Goal: Task Accomplishment & Management: Contribute content

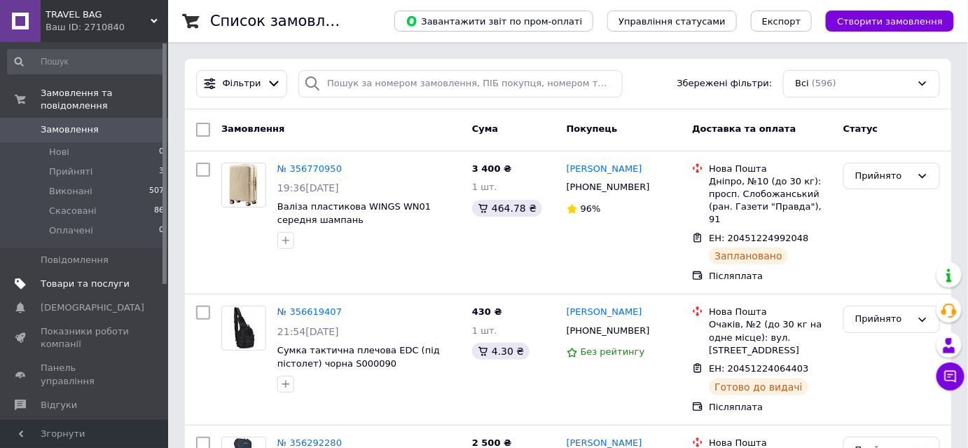
click at [95, 278] on span "Товари та послуги" at bounding box center [85, 284] width 89 height 13
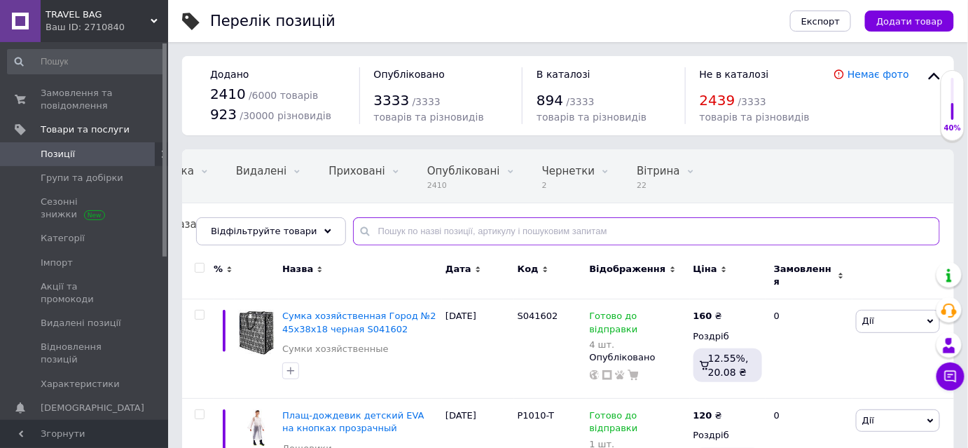
click at [430, 229] on input "text" at bounding box center [646, 231] width 587 height 28
paste input "Чохол на валізу дайвинг M"
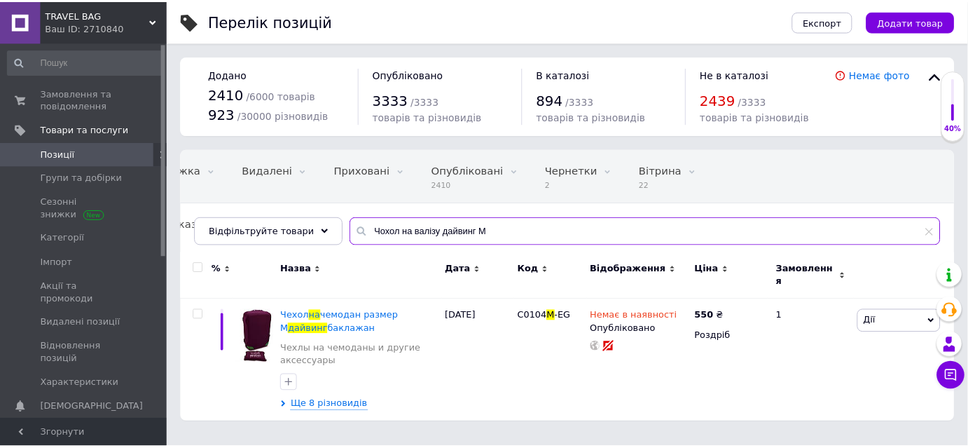
scroll to position [0, 97]
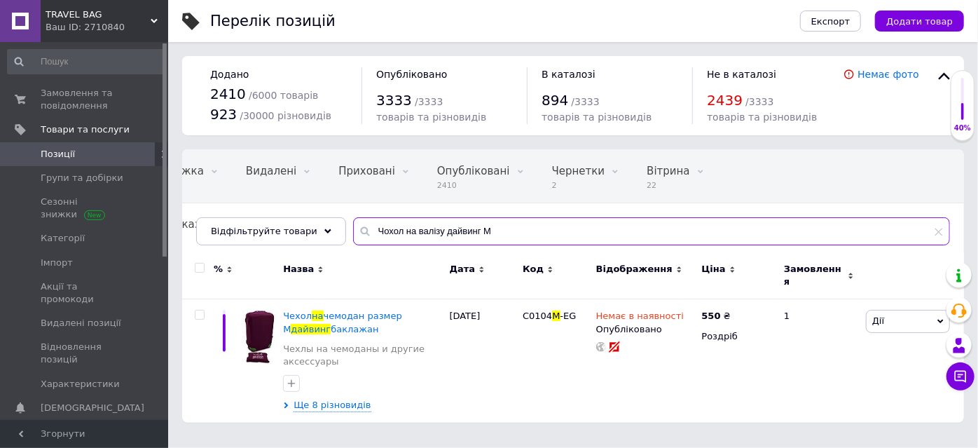
type input "Чохол на валізу дайвинг M"
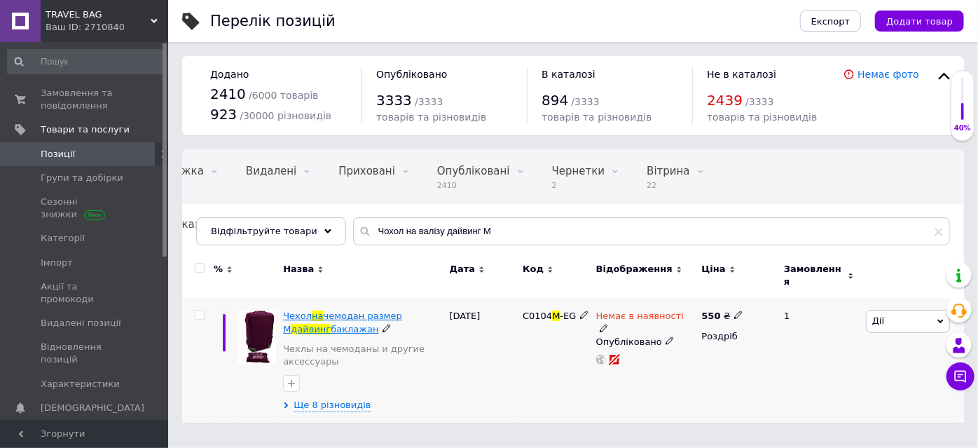
click at [364, 310] on span "чемодан размер М" at bounding box center [342, 321] width 119 height 23
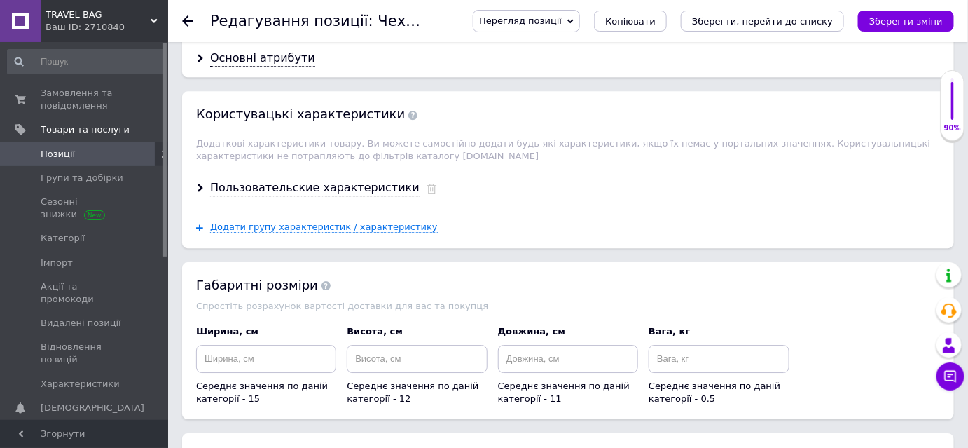
scroll to position [1338, 0]
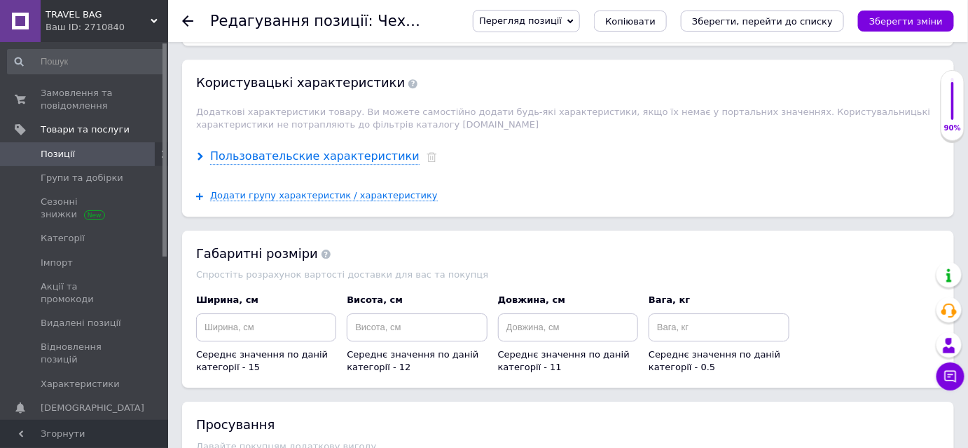
click at [325, 149] on div "Пользовательские характеристики" at bounding box center [315, 157] width 210 height 16
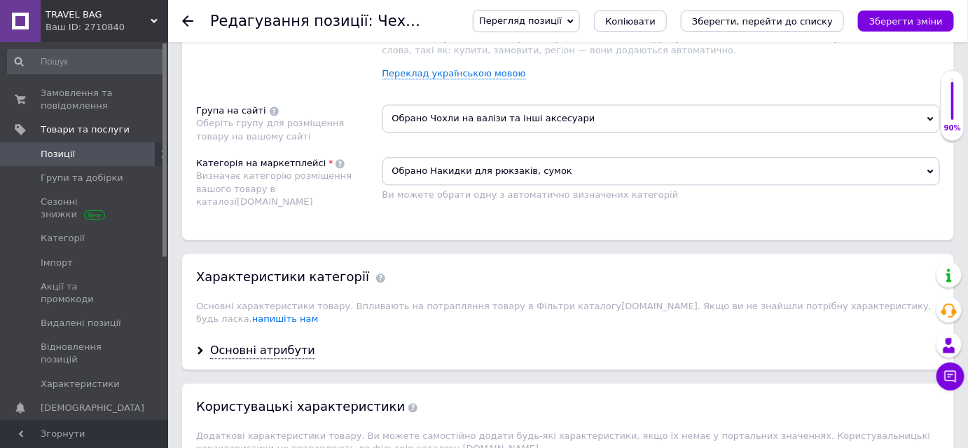
scroll to position [1146, 0]
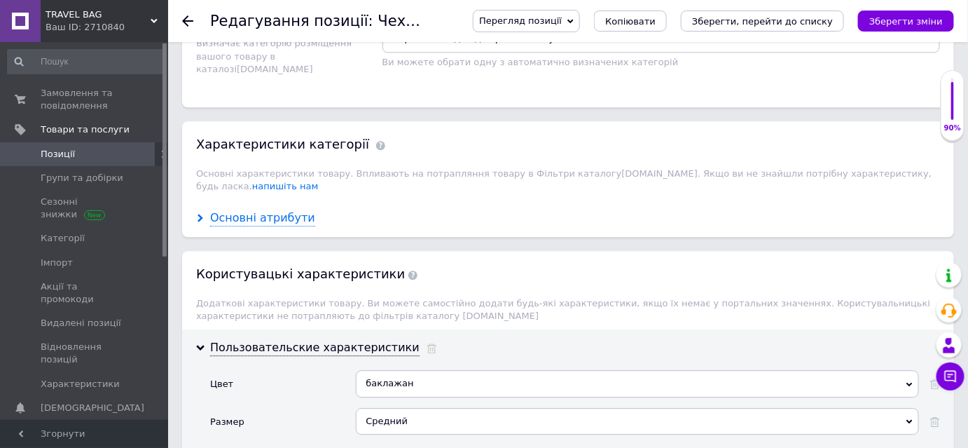
click at [217, 210] on div "Основні атрибути" at bounding box center [262, 218] width 105 height 16
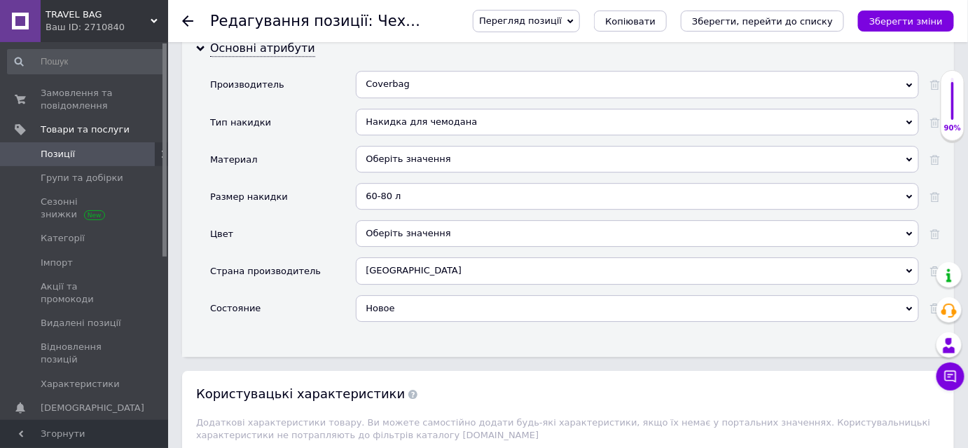
scroll to position [1338, 0]
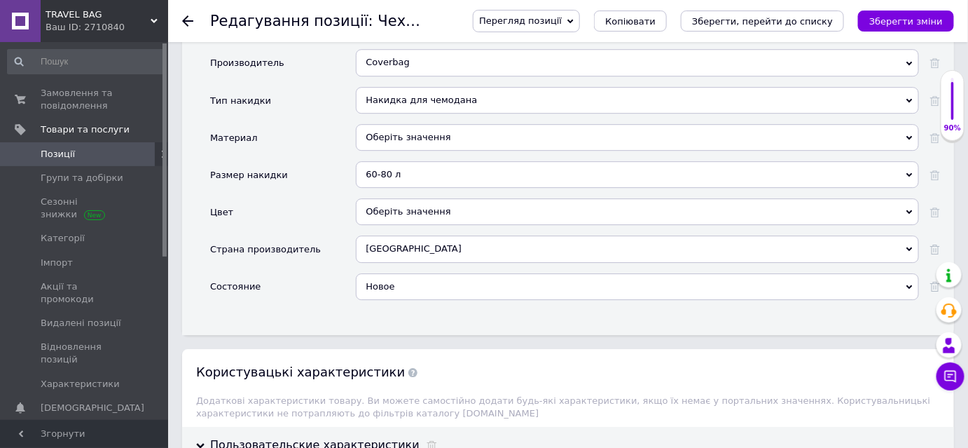
click at [446, 198] on div "Оберіть значення" at bounding box center [637, 211] width 563 height 27
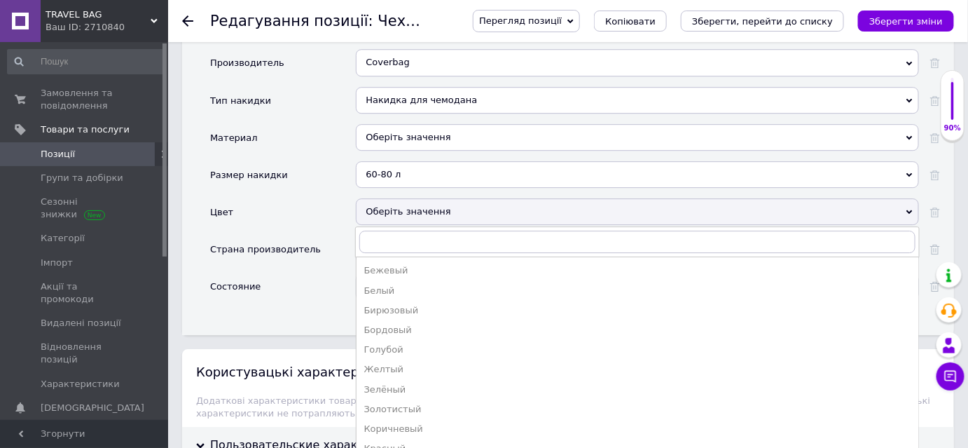
click at [308, 199] on div "Цвет" at bounding box center [283, 216] width 146 height 37
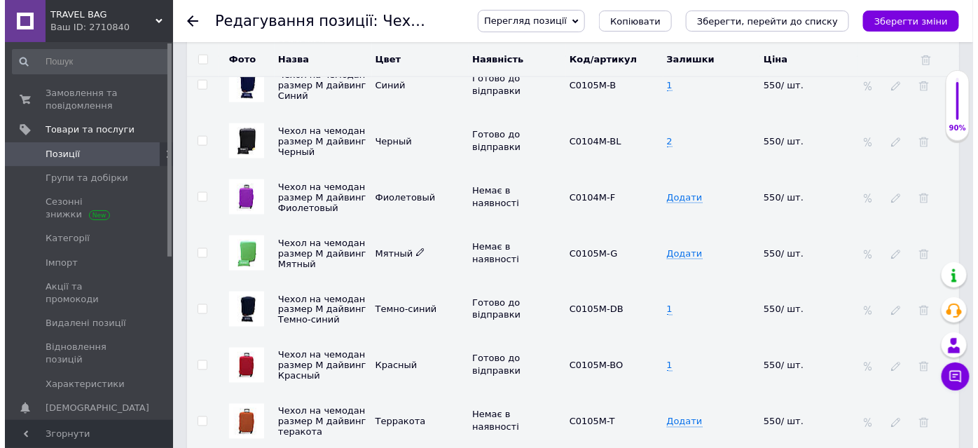
scroll to position [2420, 0]
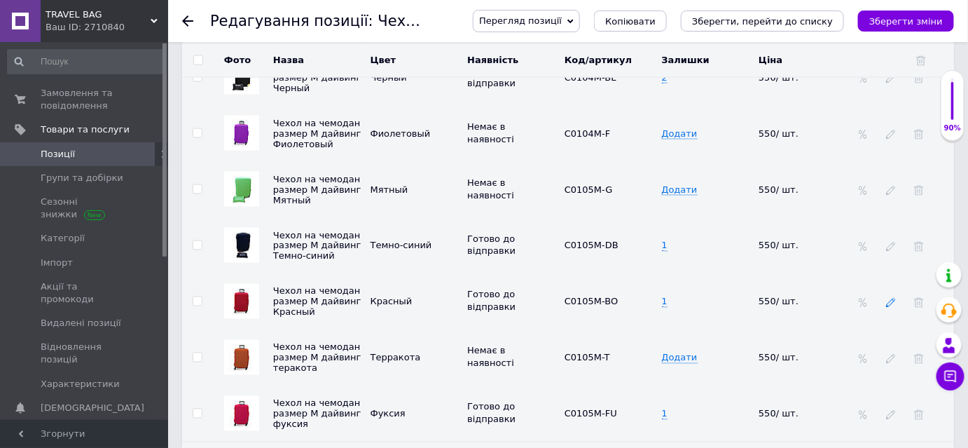
click at [893, 299] on use at bounding box center [890, 303] width 9 height 9
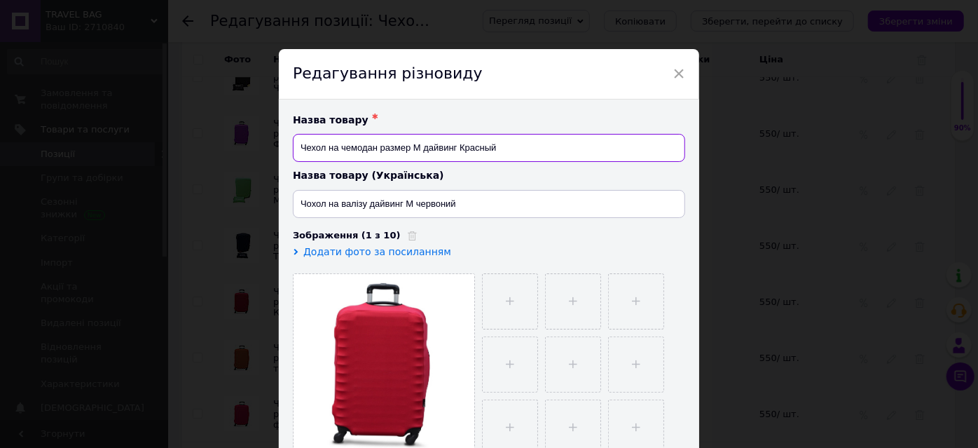
click at [439, 147] on input "Чехол на чемодан размер М дайвинг Красный" at bounding box center [489, 148] width 392 height 28
click at [434, 148] on input "Чехол на чемодан размер М дайвинг Красный" at bounding box center [489, 148] width 392 height 28
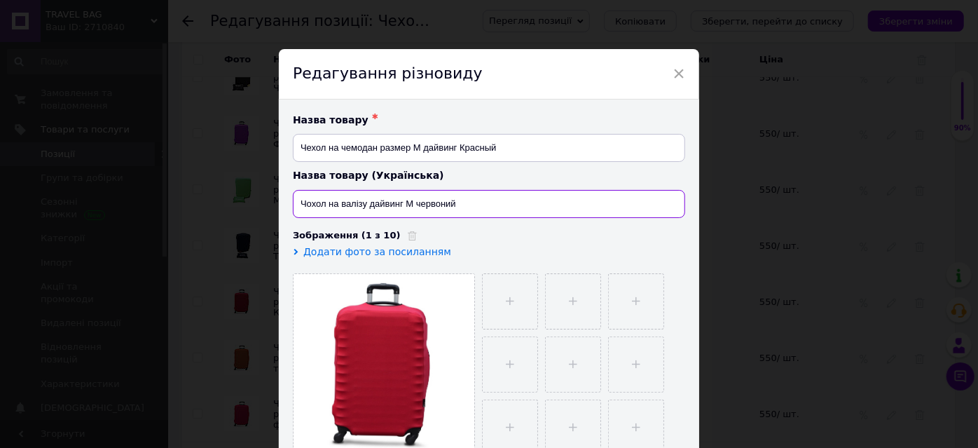
click at [416, 202] on input "Чохол на валізу дайвинг M червоний" at bounding box center [489, 204] width 392 height 28
click at [386, 203] on input "Чохол на валізу дайвинг M червоний" at bounding box center [489, 204] width 392 height 28
click at [381, 200] on input "Чохол на валізу M червоний" at bounding box center [489, 204] width 392 height 28
paste input "дайвинг"
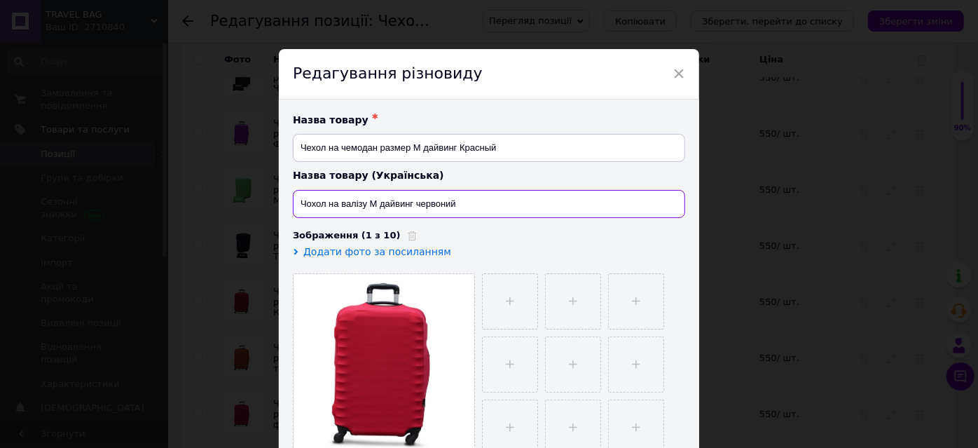
click at [433, 205] on input "Чохол на валізу M дайвинг червоний" at bounding box center [489, 204] width 392 height 28
click at [488, 205] on input "Чохол на валізу M дайвинг ,[GEOGRAPHIC_DATA]" at bounding box center [489, 204] width 392 height 28
type input "Чохол на валізу M дайвинг бордовий"
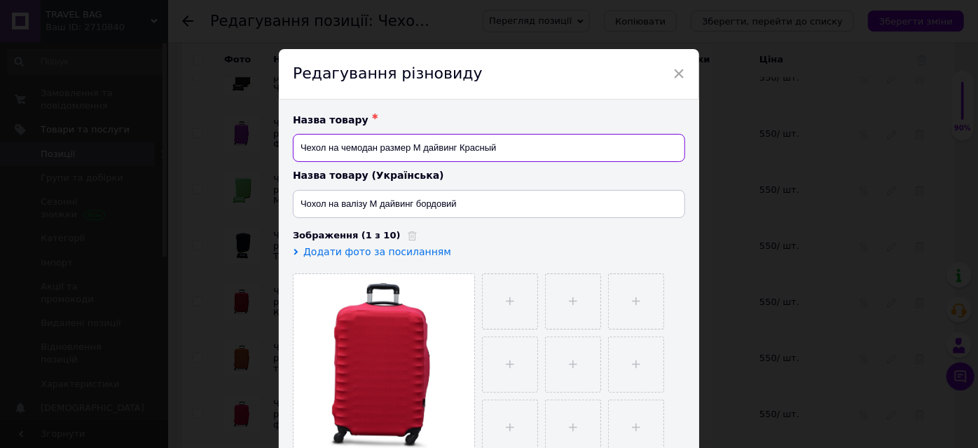
click at [388, 149] on input "Чехол на чемодан размер М дайвинг Красный" at bounding box center [489, 148] width 392 height 28
click at [432, 146] on input "Чехол на чемодан М дайвинг Красный" at bounding box center [489, 148] width 392 height 28
click at [448, 151] on input "Чехол на чемодан М дайвинг бордовий" at bounding box center [489, 148] width 392 height 28
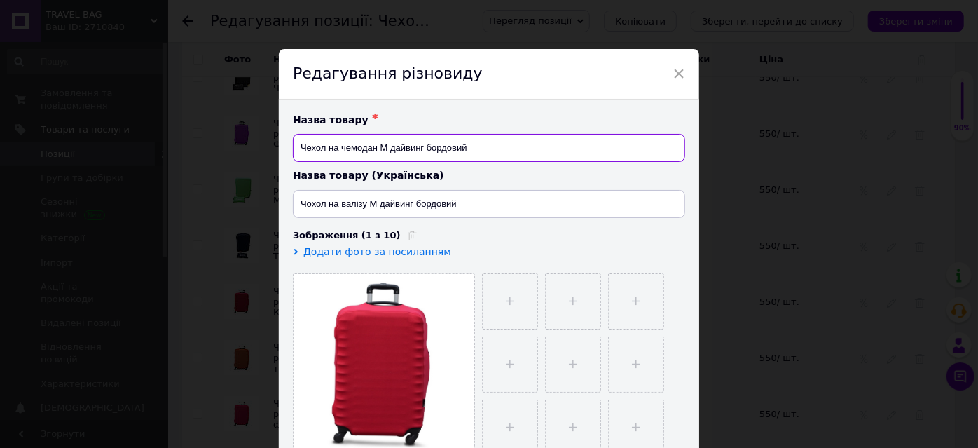
click at [447, 151] on input "Чехол на чемодан М дайвинг бордовий" at bounding box center [489, 148] width 392 height 28
click at [482, 151] on input "Чехол на чемодан М дайвинг бордовий" at bounding box center [489, 148] width 392 height 28
click at [458, 146] on input "Чехол на чемодан М дайвинг бордовий" at bounding box center [489, 148] width 392 height 28
click at [444, 146] on input "Чехол на чемодан М дайвинг бордовый" at bounding box center [489, 148] width 392 height 28
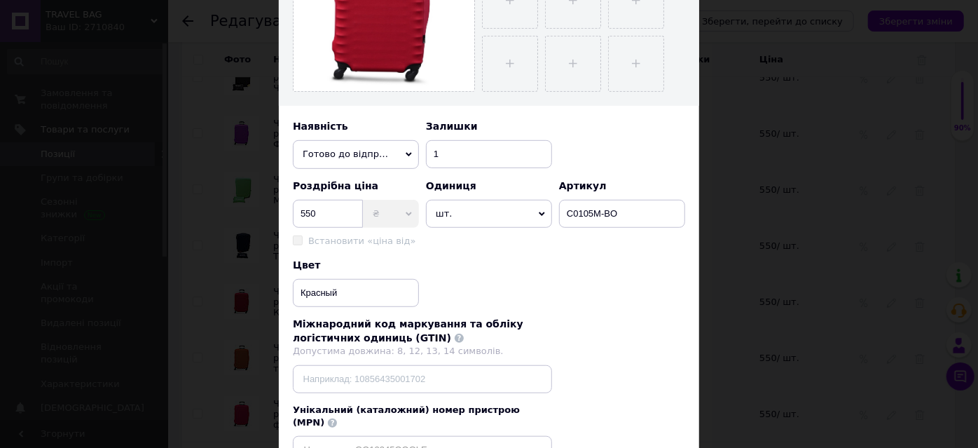
scroll to position [382, 0]
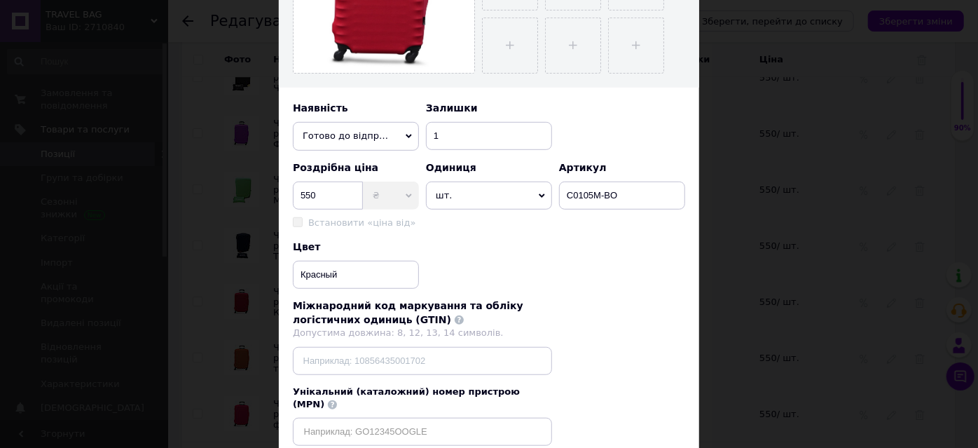
type input "Чехол на чемодан М дайвинг бордовый"
drag, startPoint x: 295, startPoint y: 273, endPoint x: 338, endPoint y: 282, distance: 43.7
click at [282, 273] on div "Назва товару ✱ Чехол на чемодан М дайвинг бордовый Назва товару (Українська) Чо…" at bounding box center [489, 89] width 420 height 742
paste input "ордов"
click at [300, 272] on input "бордовый" at bounding box center [356, 275] width 126 height 28
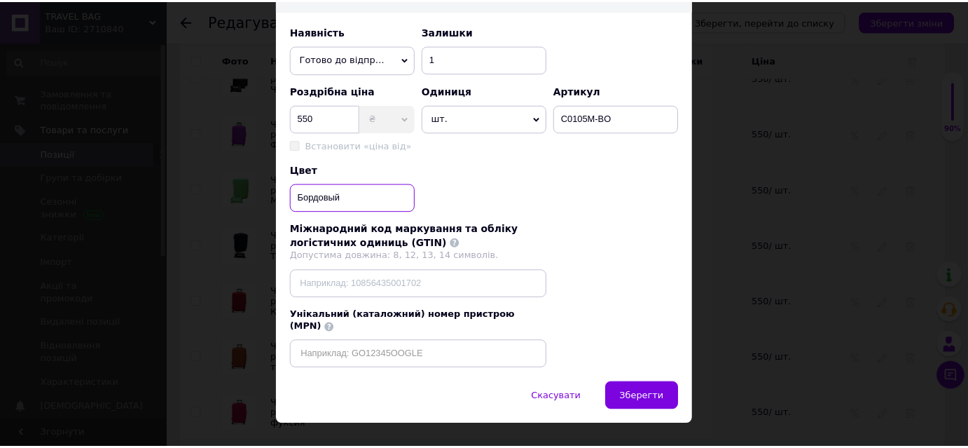
scroll to position [469, 0]
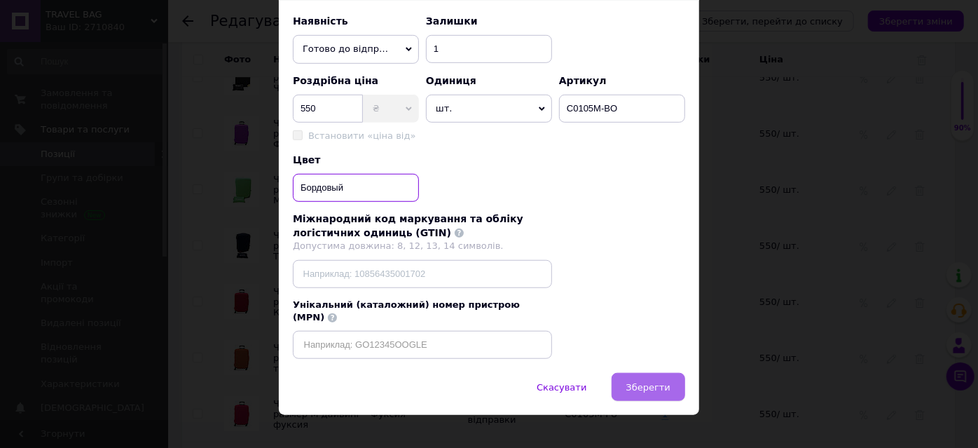
type input "Бордовый"
click at [659, 382] on span "Зберегти" at bounding box center [648, 387] width 44 height 11
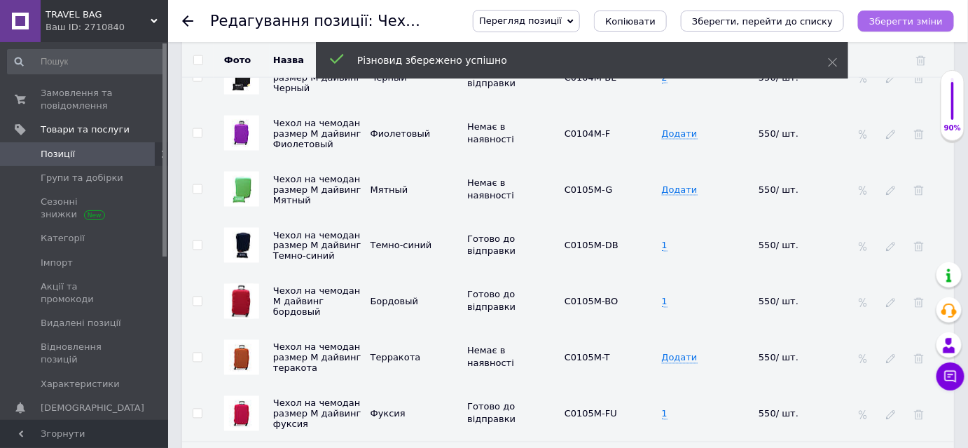
click at [898, 16] on icon "Зберегти зміни" at bounding box center [907, 21] width 74 height 11
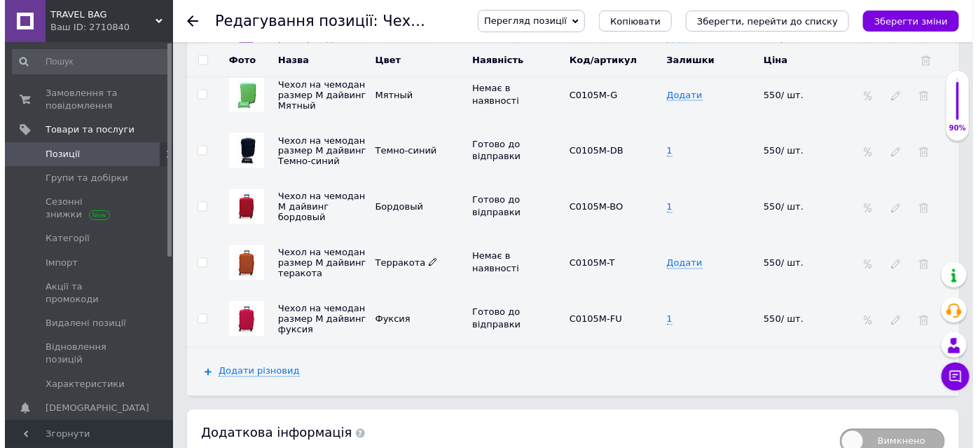
scroll to position [2548, 0]
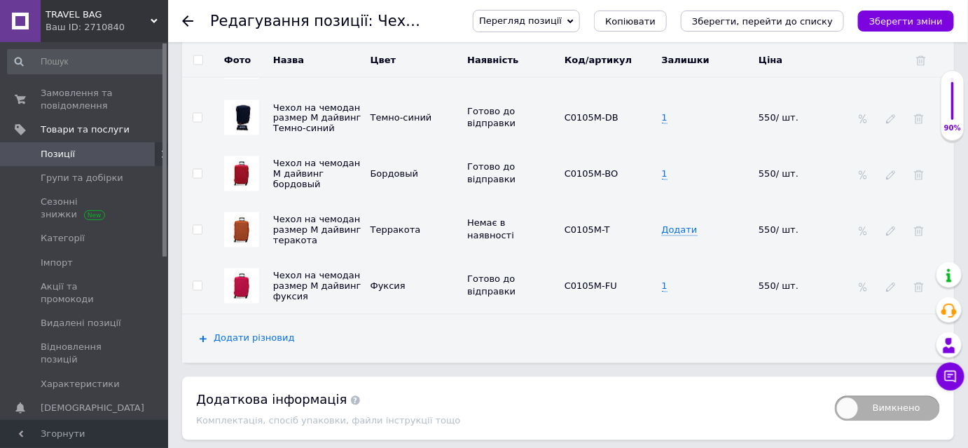
click at [228, 333] on span "Додати різновид" at bounding box center [254, 338] width 81 height 11
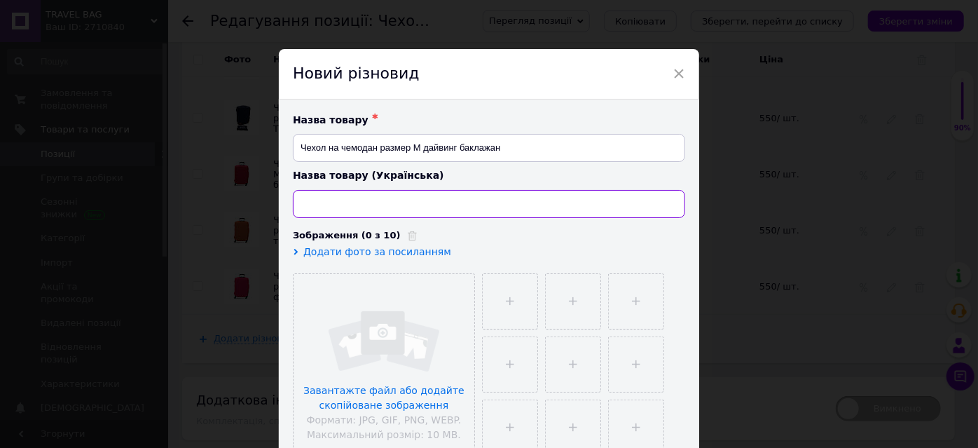
click at [416, 197] on input at bounding box center [489, 204] width 392 height 28
paste input "Чохол на валізу дайвинг M червоний C0105M-R"
click at [477, 202] on input "Чохол на валізу дайвинг M червоний C0105M-R" at bounding box center [489, 204] width 392 height 28
drag, startPoint x: 501, startPoint y: 199, endPoint x: 458, endPoint y: 195, distance: 43.7
click at [458, 195] on input "Чохол на валізу дайвинг M червоний C0105M-R" at bounding box center [489, 204] width 392 height 28
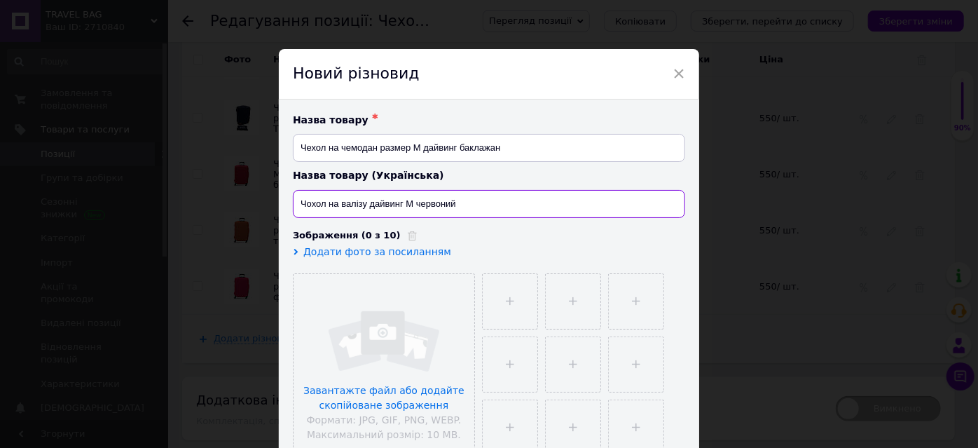
type input "Чохол на валізу дайвинг M червоний"
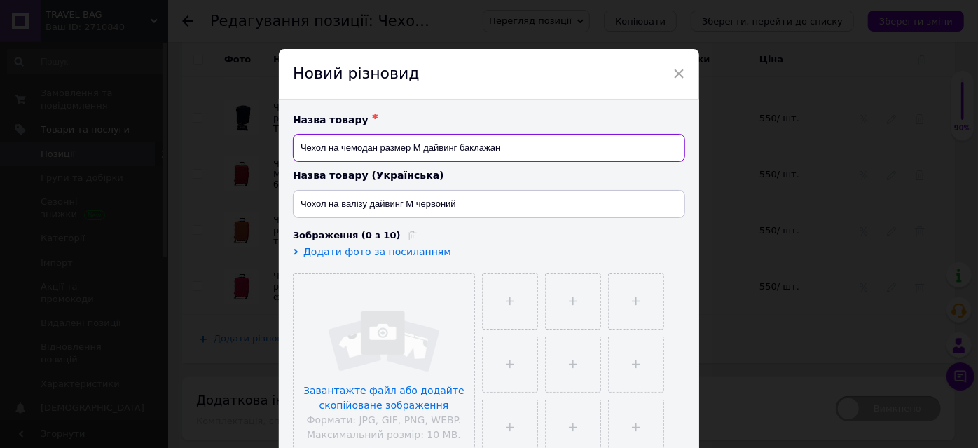
click at [404, 147] on input "Чехол на чемодан размер М дайвинг баклажан" at bounding box center [489, 148] width 392 height 28
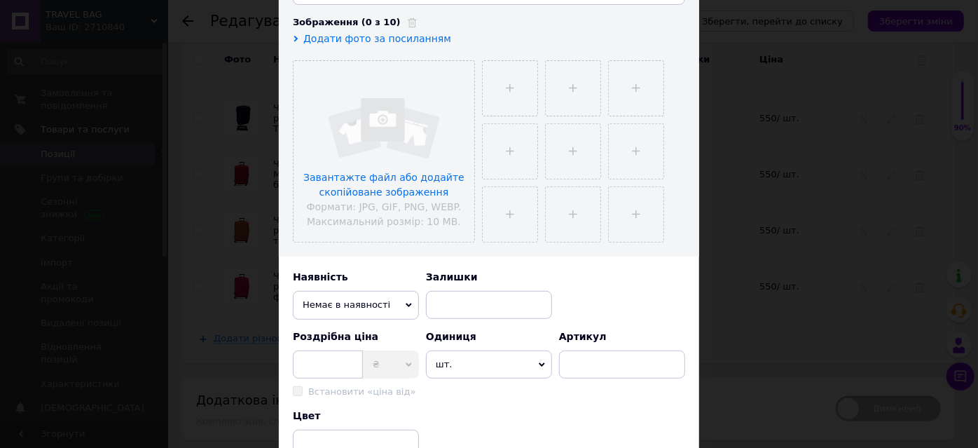
scroll to position [254, 0]
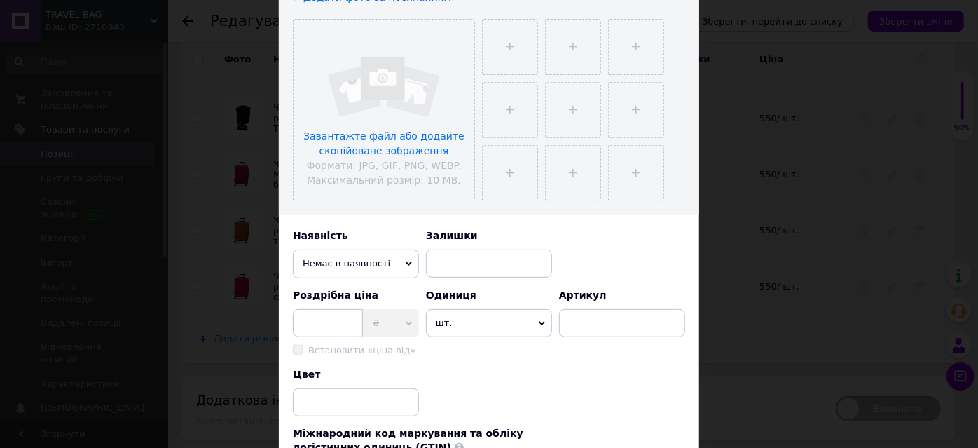
type input "Чехол на чемодан М дайвинг баклажан"
click at [598, 327] on input at bounding box center [622, 323] width 126 height 28
paste input "C0105M-R"
type input "C0105M-R"
click at [467, 263] on input at bounding box center [489, 263] width 126 height 28
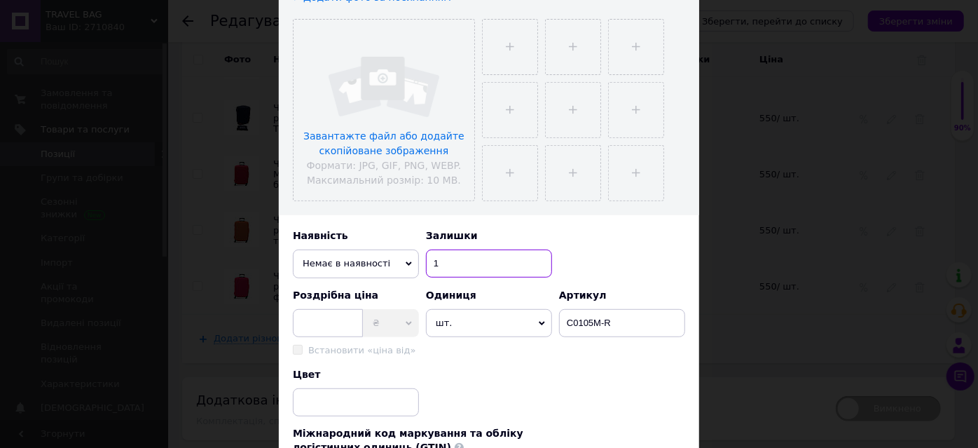
type input "1"
click at [390, 261] on span "Немає в наявності" at bounding box center [356, 263] width 126 height 28
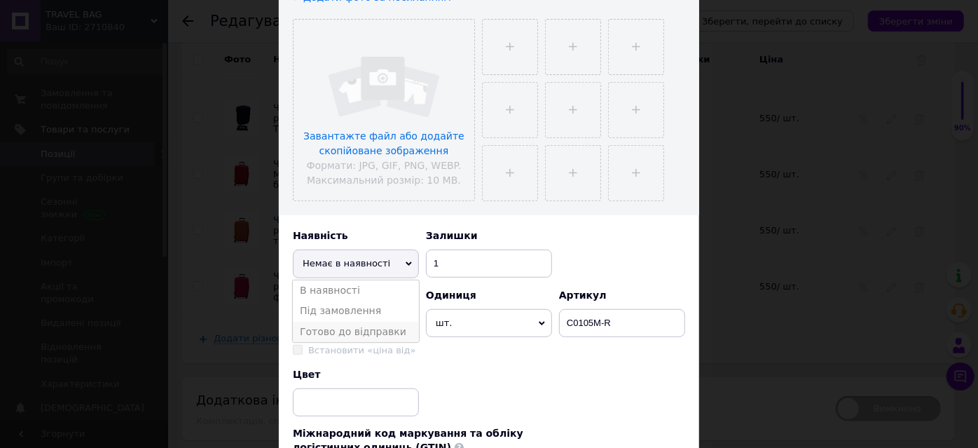
click at [367, 330] on li "Готово до відправки" at bounding box center [356, 332] width 126 height 21
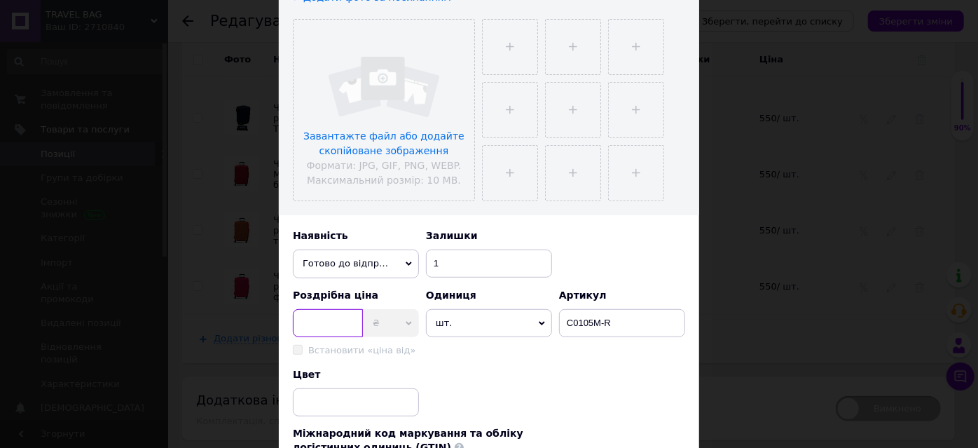
click at [324, 323] on input at bounding box center [328, 323] width 70 height 28
type input "550"
click at [345, 398] on input at bounding box center [356, 402] width 126 height 28
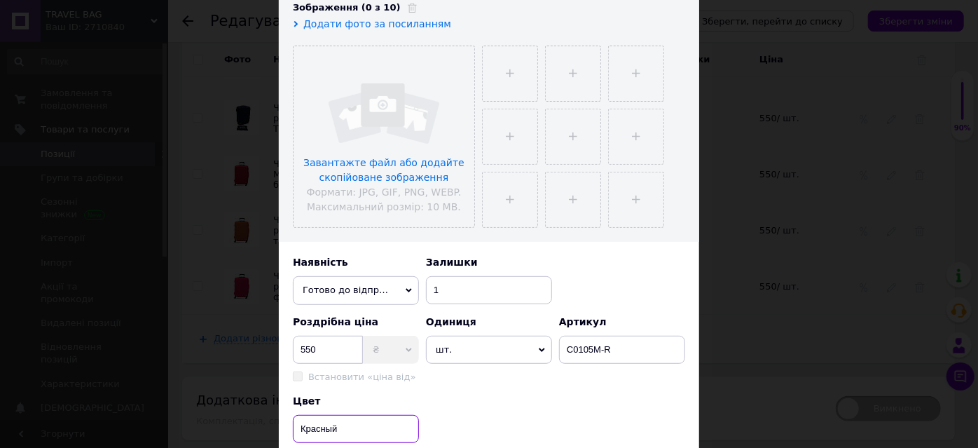
scroll to position [318, 0]
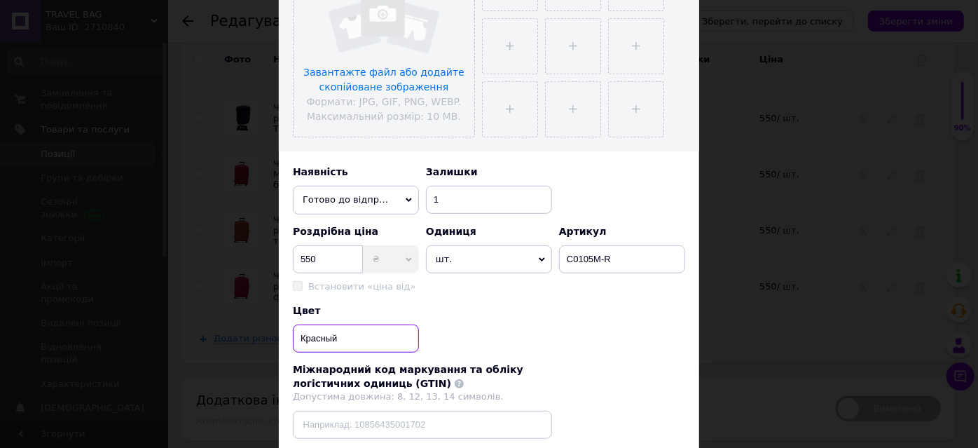
click at [307, 338] on input "Красный" at bounding box center [356, 338] width 126 height 28
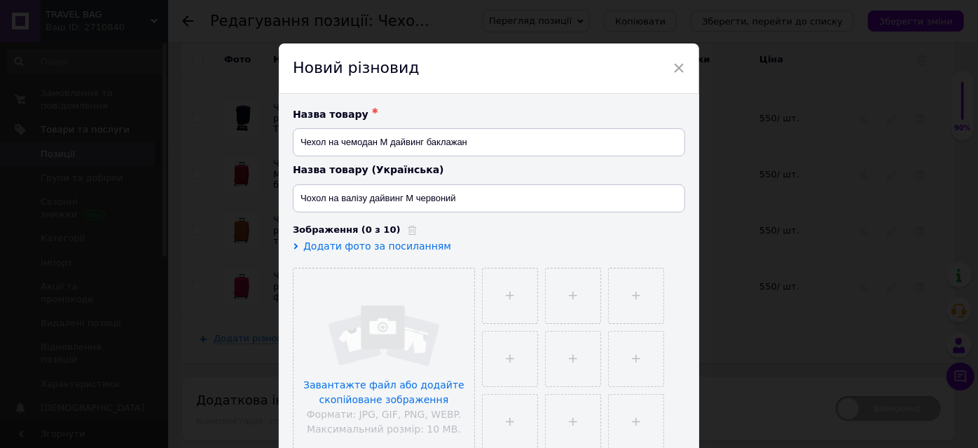
scroll to position [0, 0]
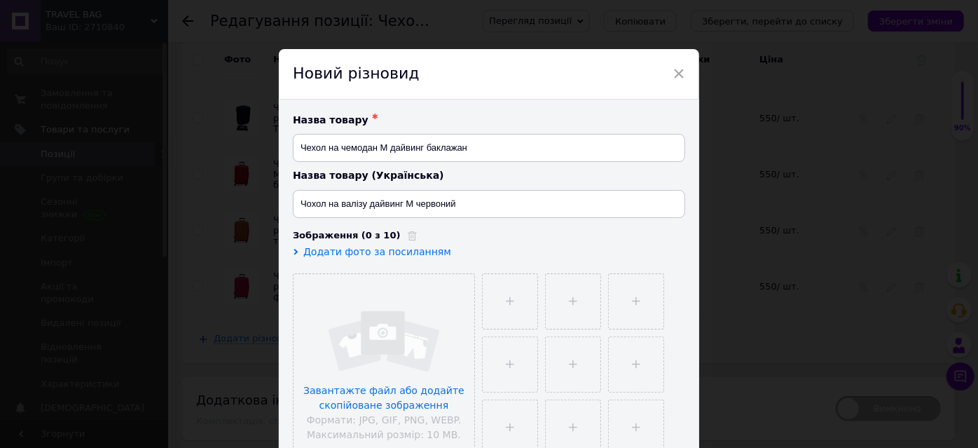
type input "Красный"
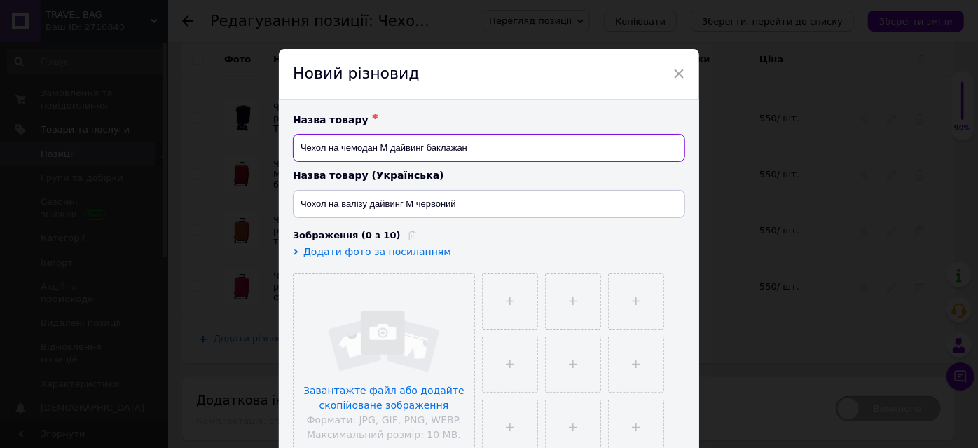
click at [449, 147] on input "Чехол на чемодан М дайвинг баклажан" at bounding box center [489, 148] width 392 height 28
click at [448, 146] on input "Чехол на чемодан М дайвинг баклажан" at bounding box center [489, 148] width 392 height 28
paste input "расный"
click at [426, 147] on input "Чехол на чемодан М дайвинг Красный" at bounding box center [489, 148] width 392 height 28
type input "Чехол на чемодан М дайвинг красный"
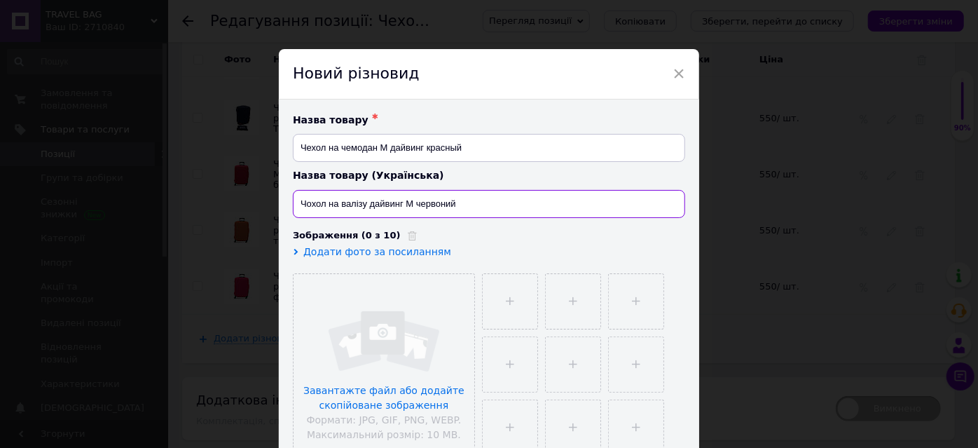
click at [378, 203] on input "Чохол на валізу дайвинг M червоний" at bounding box center [489, 204] width 392 height 28
click at [378, 202] on input "Чохол на валізу дайвинг M червоний" at bounding box center [489, 204] width 392 height 28
click at [380, 208] on input "Чохол на валізу M червоний" at bounding box center [489, 204] width 392 height 28
paste input "дайвинг"
type input "Чохол на валізу M дайвинг червоний"
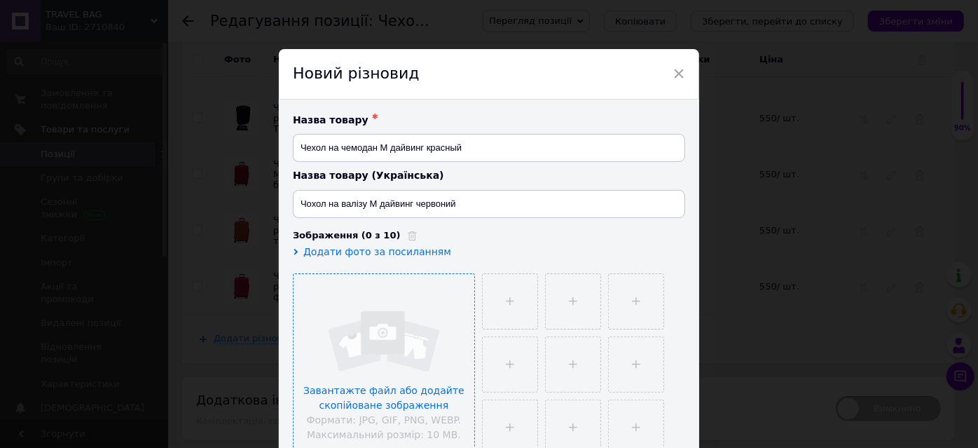
click at [388, 331] on input "file" at bounding box center [384, 364] width 181 height 181
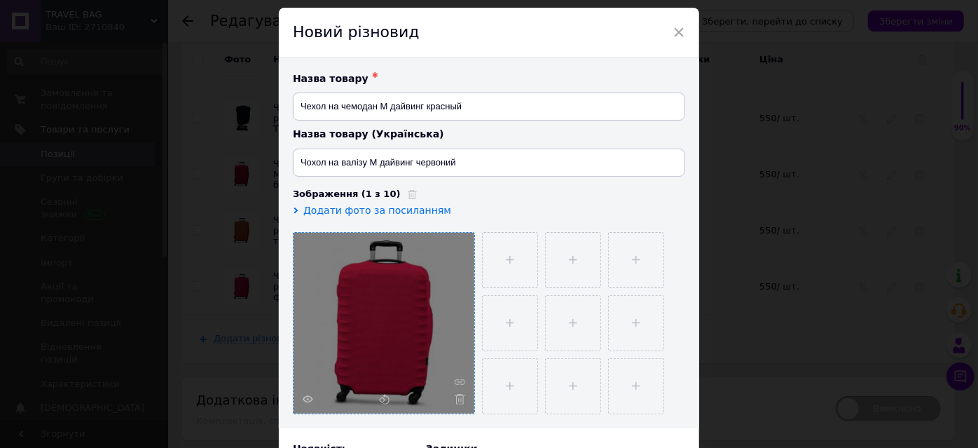
scroll to position [127, 0]
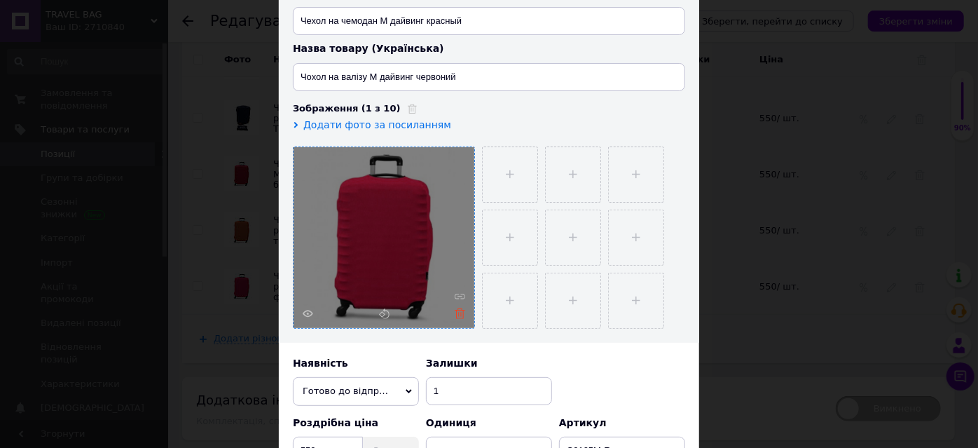
click at [459, 310] on icon at bounding box center [460, 313] width 11 height 11
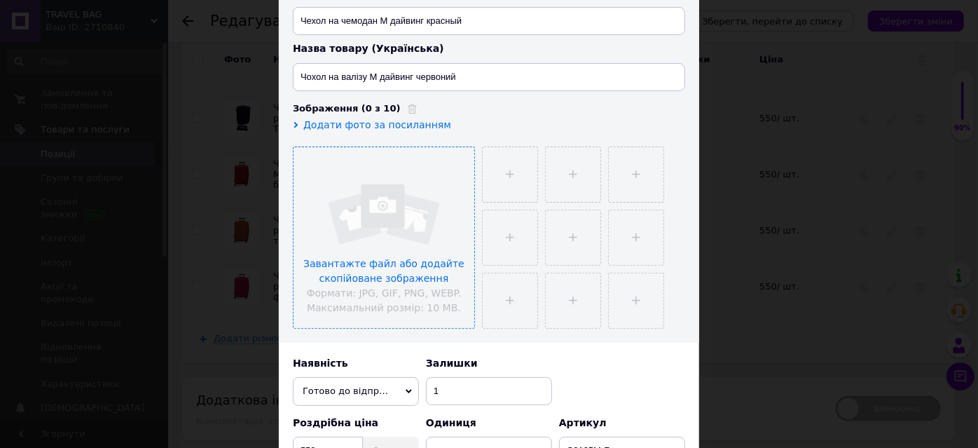
click at [390, 226] on input "file" at bounding box center [384, 237] width 181 height 181
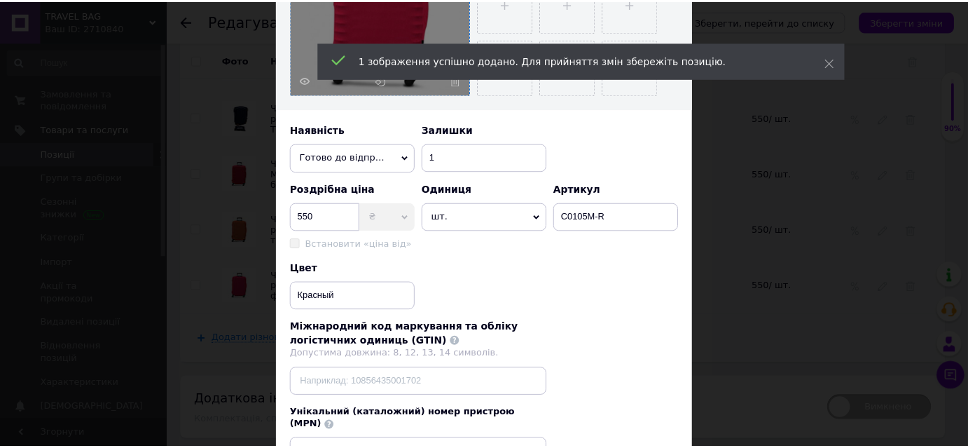
scroll to position [469, 0]
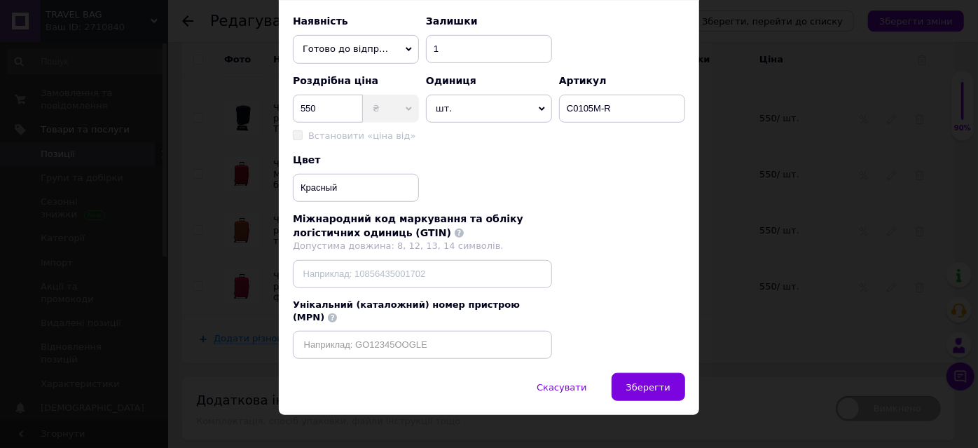
drag, startPoint x: 638, startPoint y: 366, endPoint x: 589, endPoint y: 257, distance: 119.5
click at [639, 382] on span "Зберегти" at bounding box center [648, 387] width 44 height 11
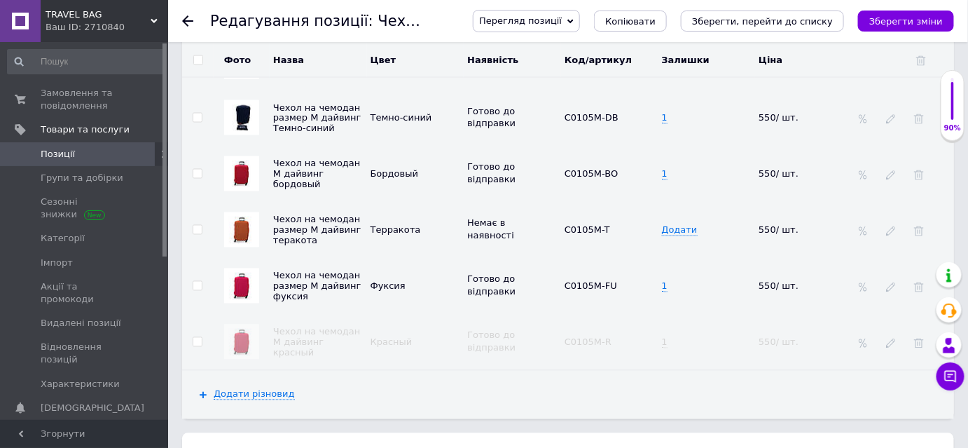
click at [906, 20] on icon "Зберегти зміни" at bounding box center [907, 21] width 74 height 11
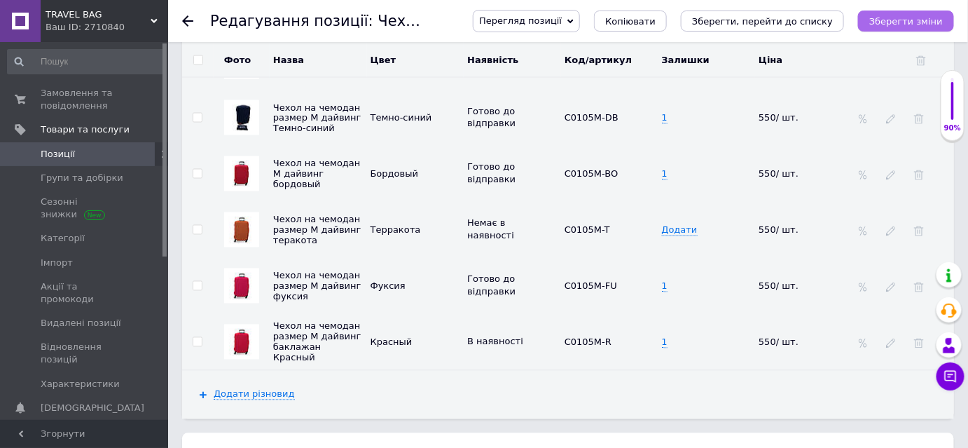
click at [893, 24] on icon "Зберегти зміни" at bounding box center [907, 21] width 74 height 11
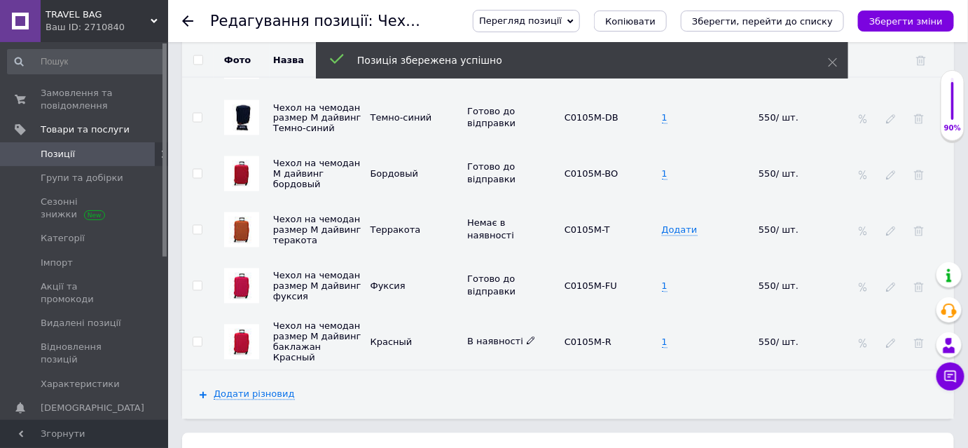
click at [516, 336] on span "В наявності" at bounding box center [501, 341] width 69 height 11
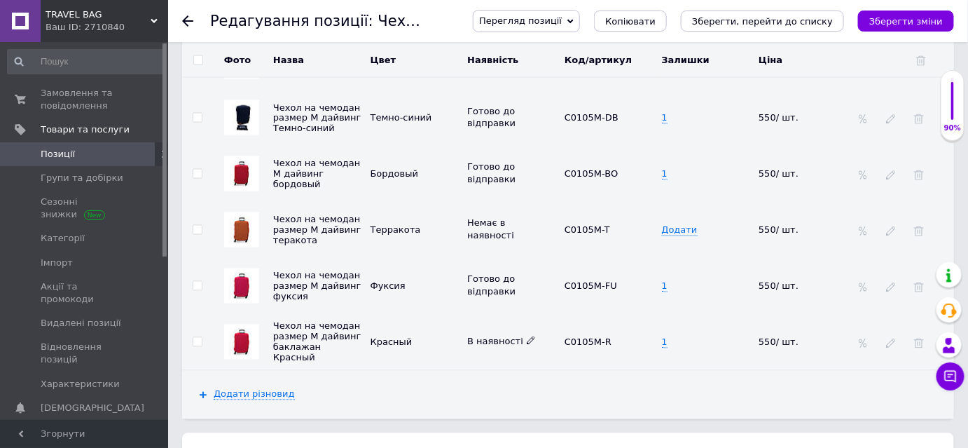
click at [527, 336] on icon at bounding box center [531, 340] width 8 height 8
click at [519, 411] on li "Готово до відправки" at bounding box center [509, 427] width 95 height 32
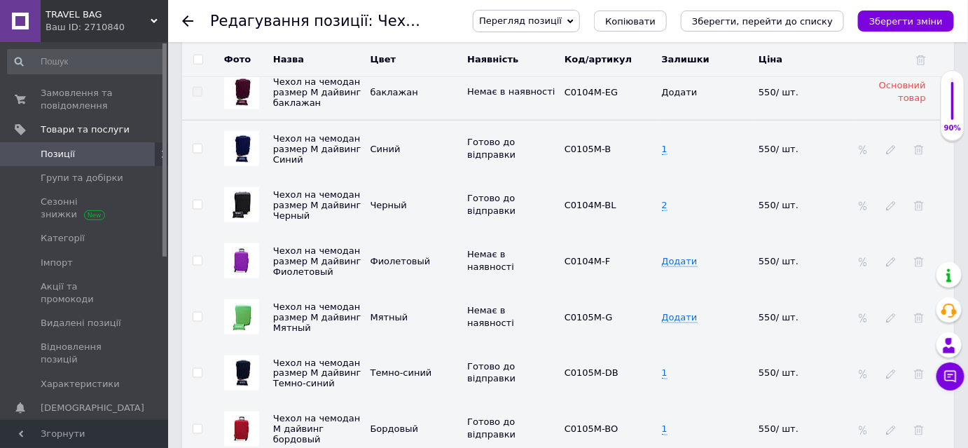
scroll to position [2229, 0]
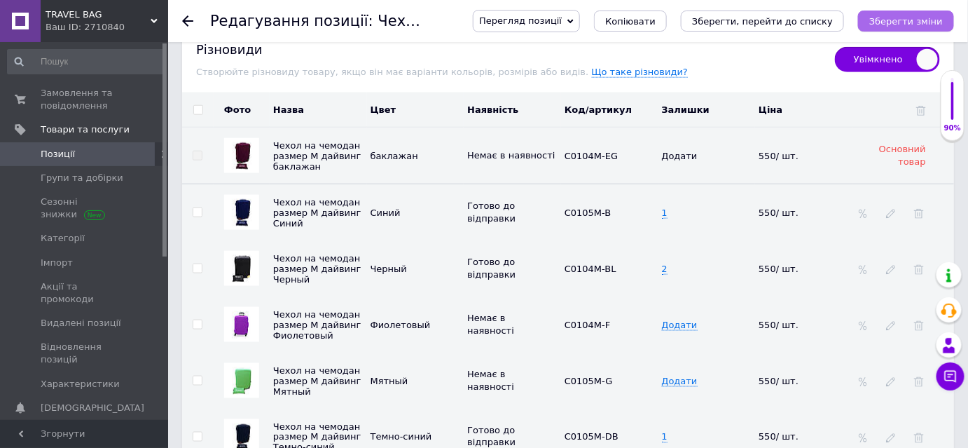
click at [902, 16] on icon "Зберегти зміни" at bounding box center [907, 21] width 74 height 11
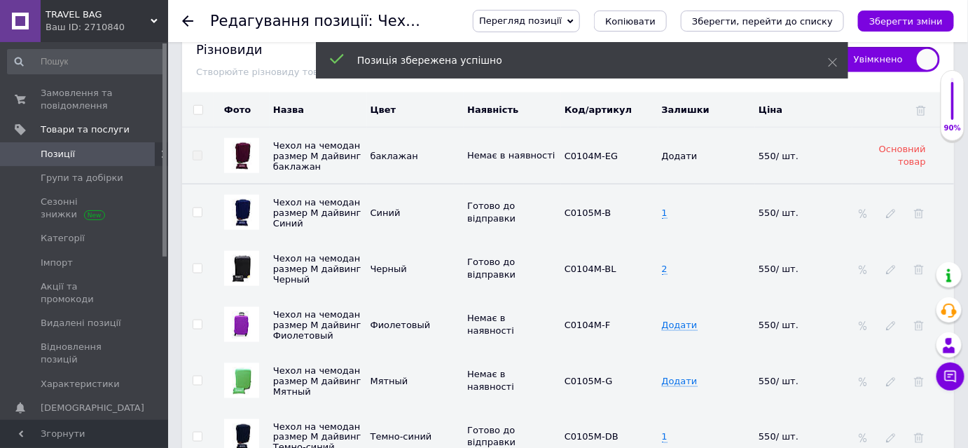
click at [191, 20] on icon at bounding box center [187, 20] width 11 height 11
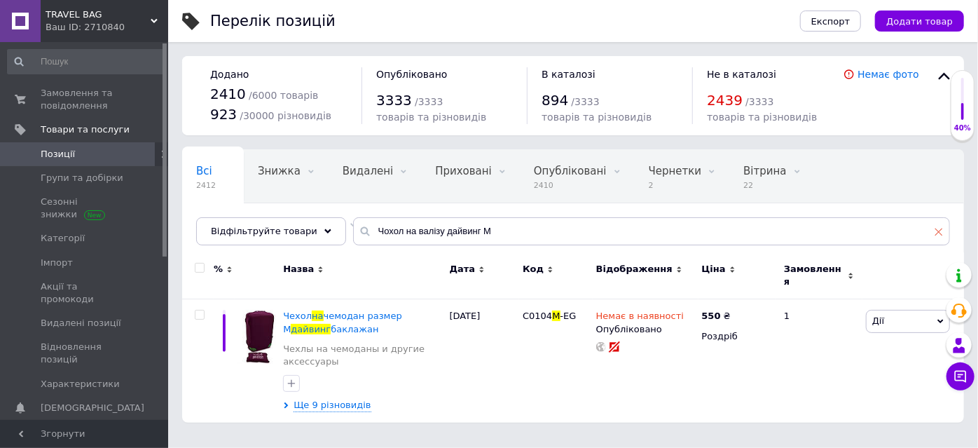
click at [942, 233] on icon at bounding box center [939, 231] width 8 height 8
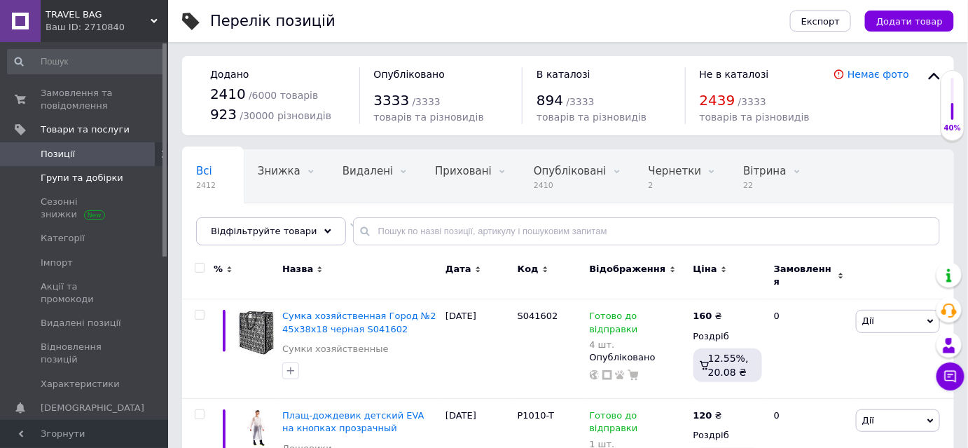
click at [118, 176] on span "Групи та добірки" at bounding box center [85, 178] width 89 height 13
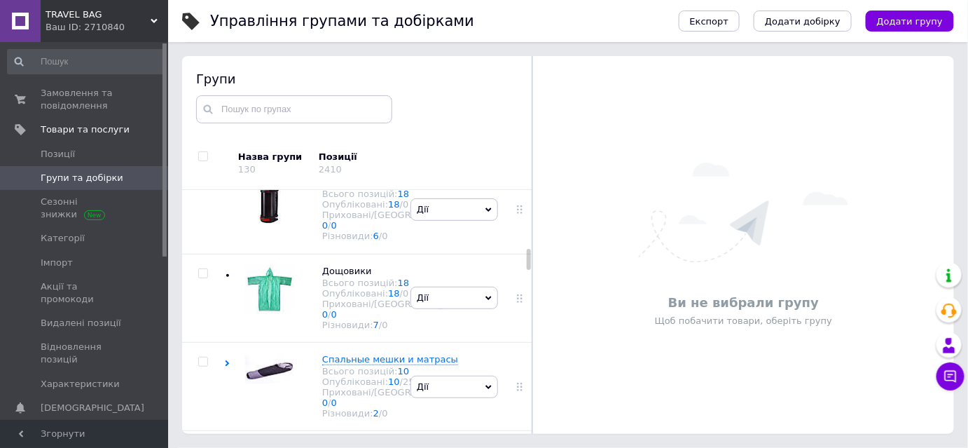
scroll to position [2102, 0]
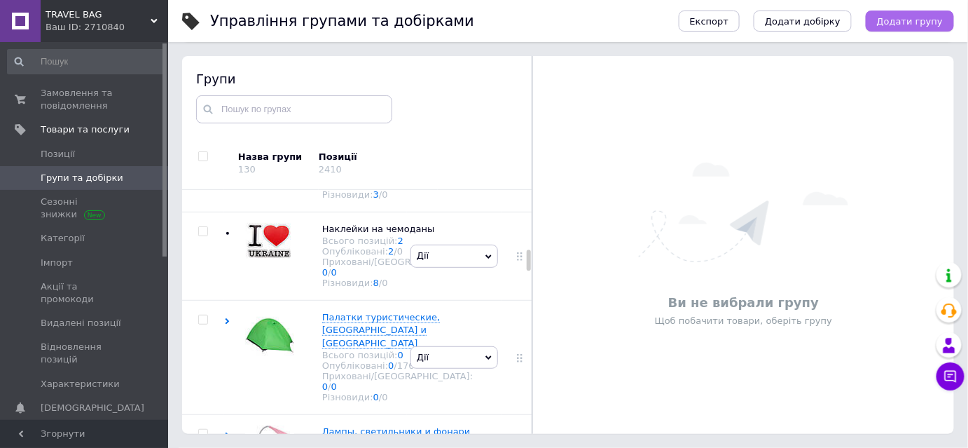
click at [909, 19] on span "Додати групу" at bounding box center [910, 21] width 66 height 11
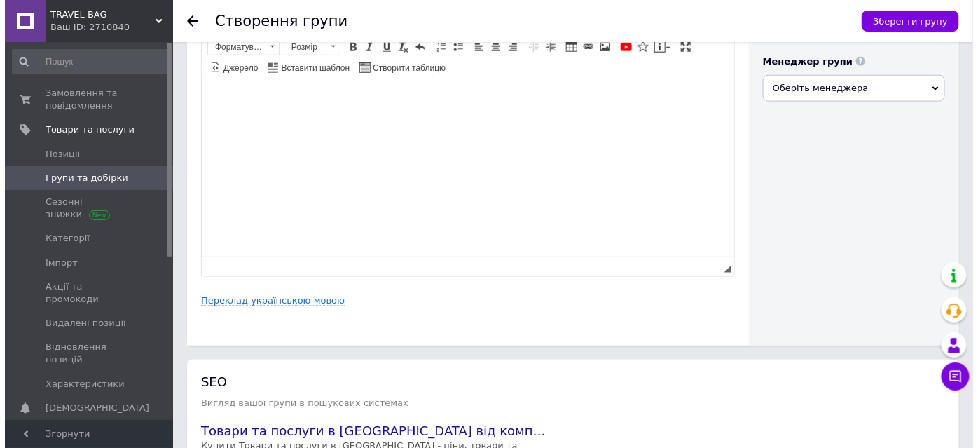
scroll to position [573, 0]
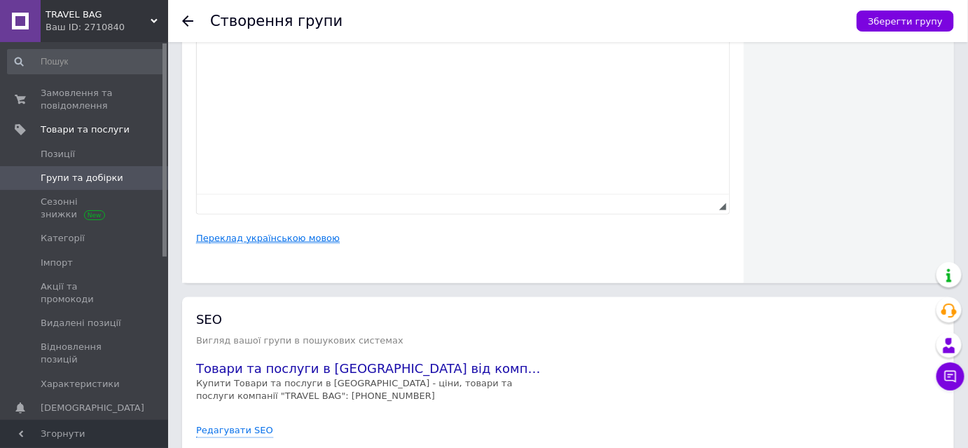
click at [235, 242] on link "Переклад українською мовою" at bounding box center [268, 238] width 144 height 11
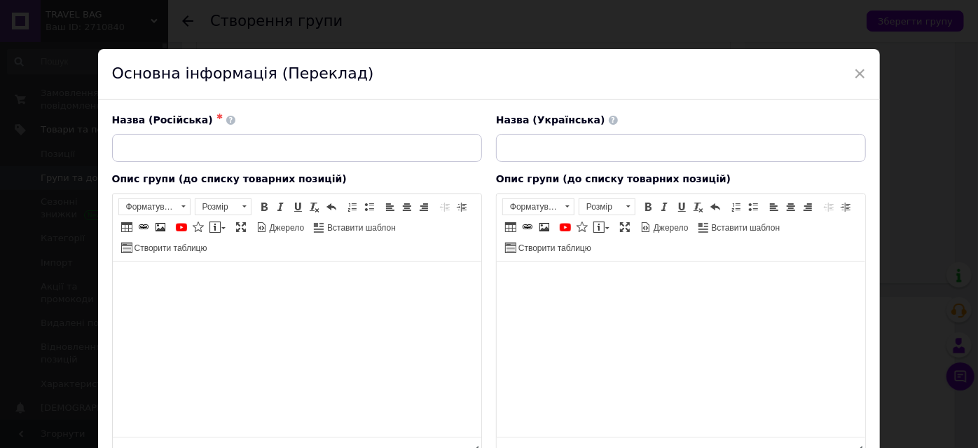
scroll to position [0, 0]
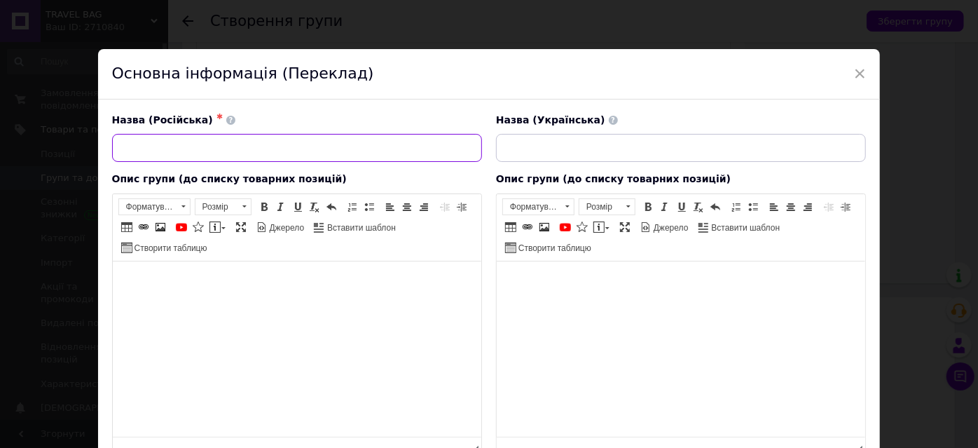
click at [174, 144] on input at bounding box center [297, 148] width 370 height 28
type input "Зонты"
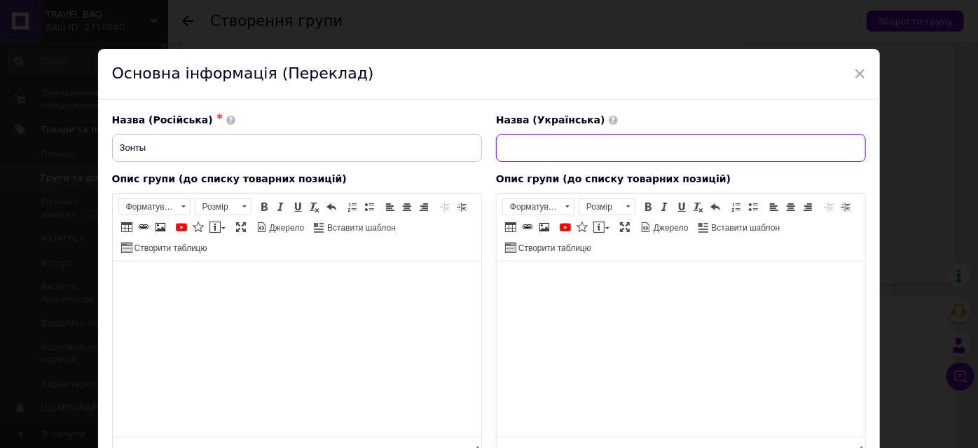
click at [515, 150] on input at bounding box center [681, 148] width 370 height 28
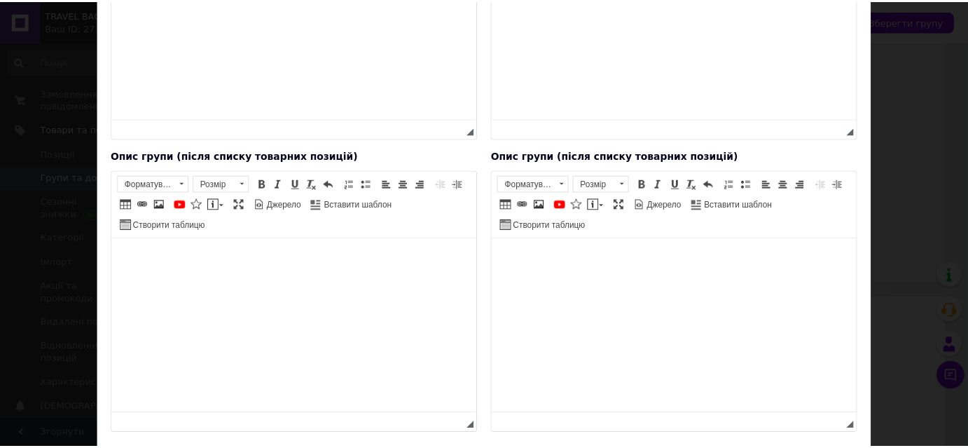
scroll to position [415, 0]
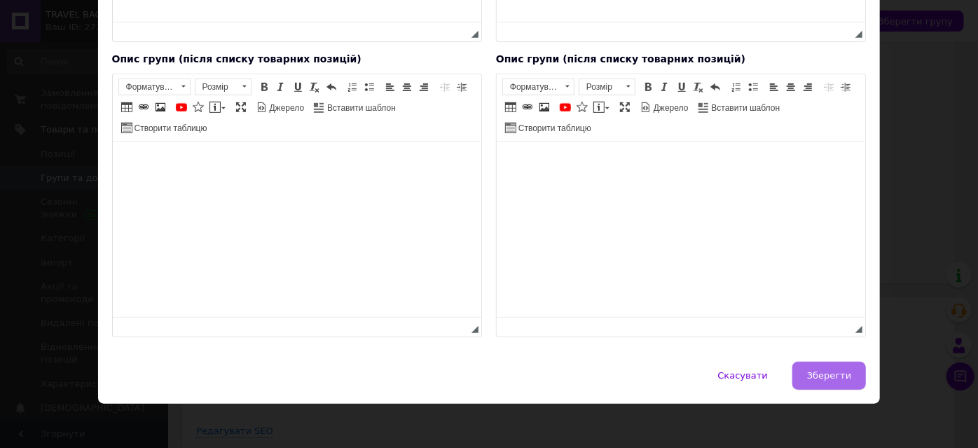
type input "Парасолі"
click at [819, 370] on span "Зберегти" at bounding box center [829, 375] width 44 height 11
type input "Зонты"
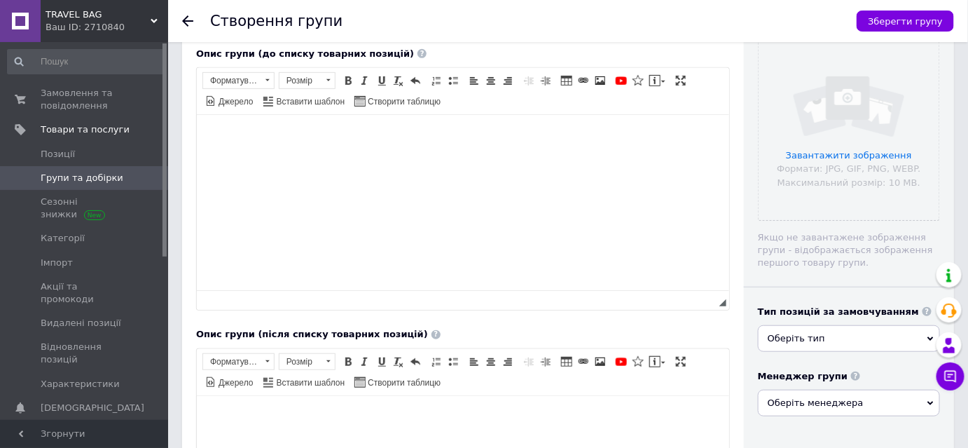
scroll to position [127, 0]
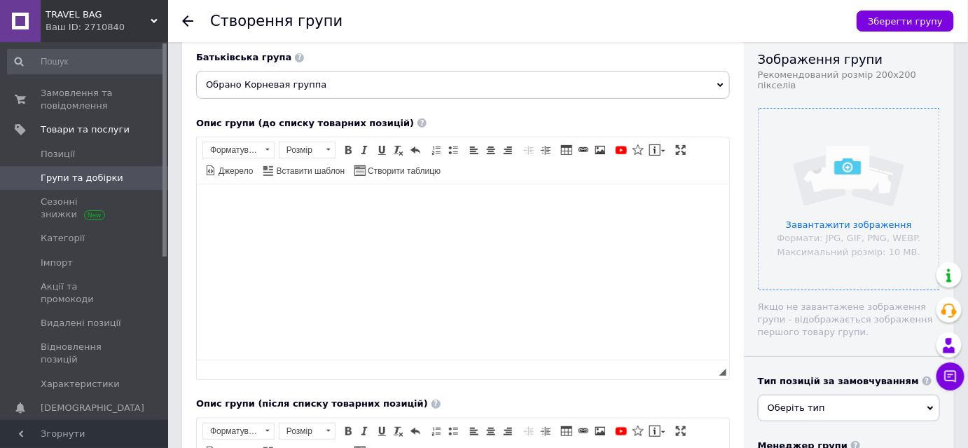
click at [836, 212] on input "file" at bounding box center [849, 199] width 181 height 181
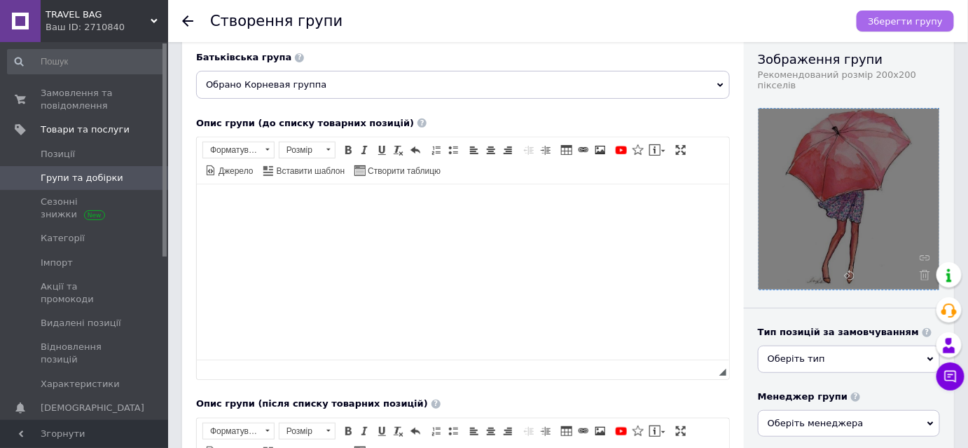
click at [914, 24] on span "Зберегти групу" at bounding box center [905, 21] width 75 height 11
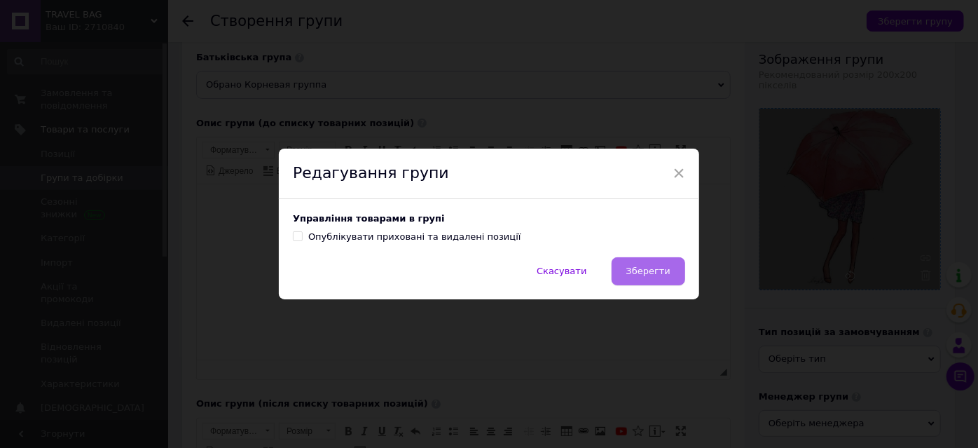
click at [658, 276] on span "Зберегти" at bounding box center [648, 271] width 44 height 11
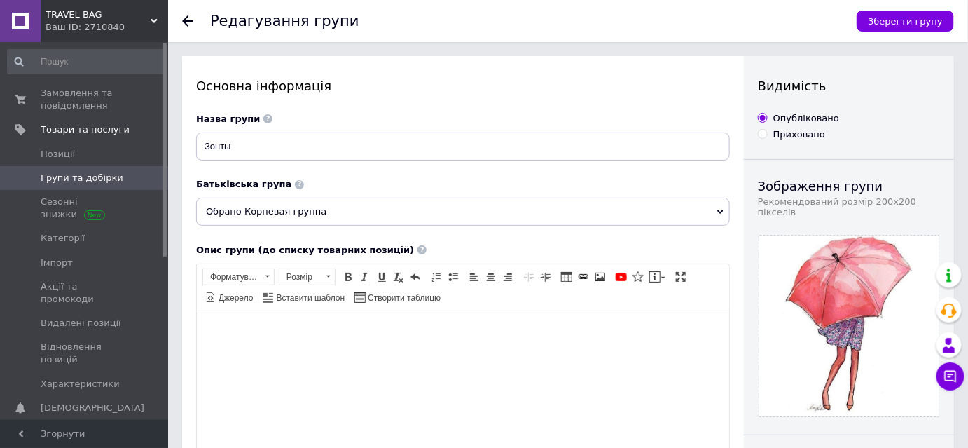
click at [189, 20] on icon at bounding box center [187, 20] width 11 height 11
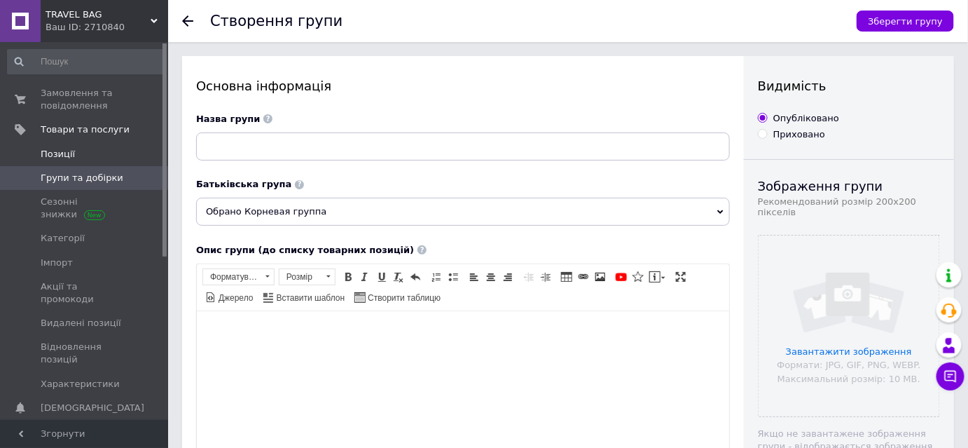
click at [73, 156] on span "Позиції" at bounding box center [85, 154] width 89 height 13
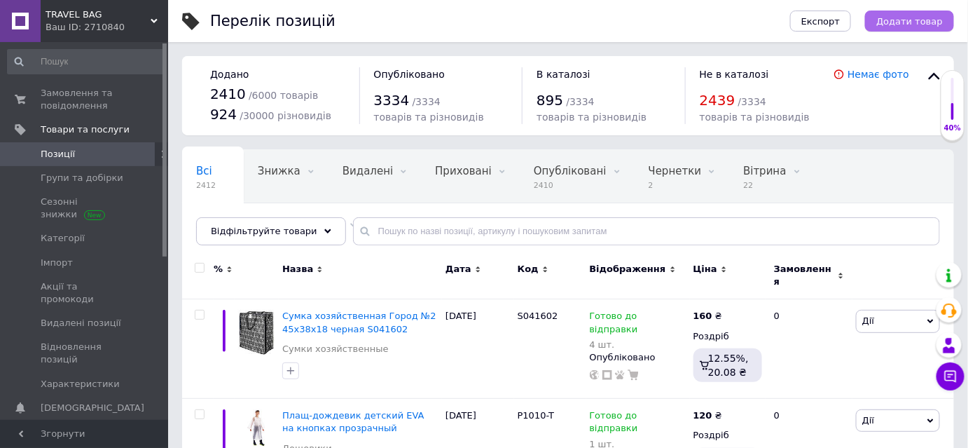
click at [914, 18] on span "Додати товар" at bounding box center [910, 21] width 67 height 11
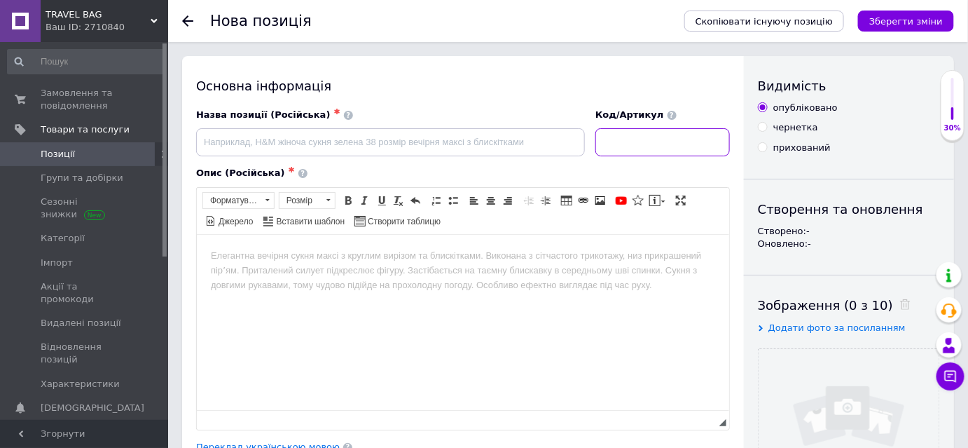
click at [621, 144] on input at bounding box center [663, 142] width 135 height 28
paste input "U904101"
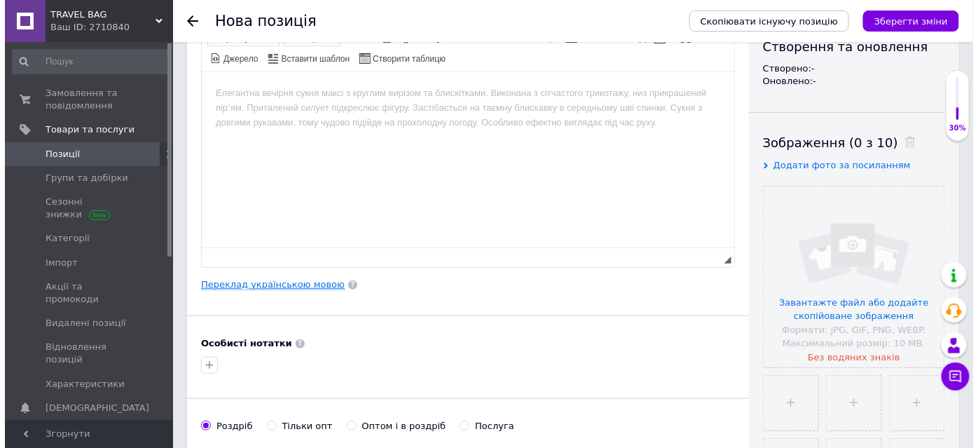
scroll to position [127, 0]
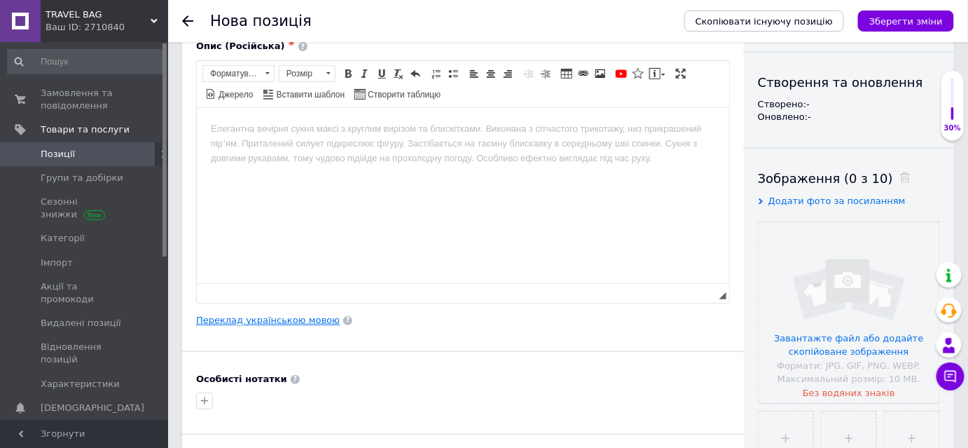
type input "U904101"
click at [226, 320] on link "Переклад українською мовою" at bounding box center [268, 320] width 144 height 11
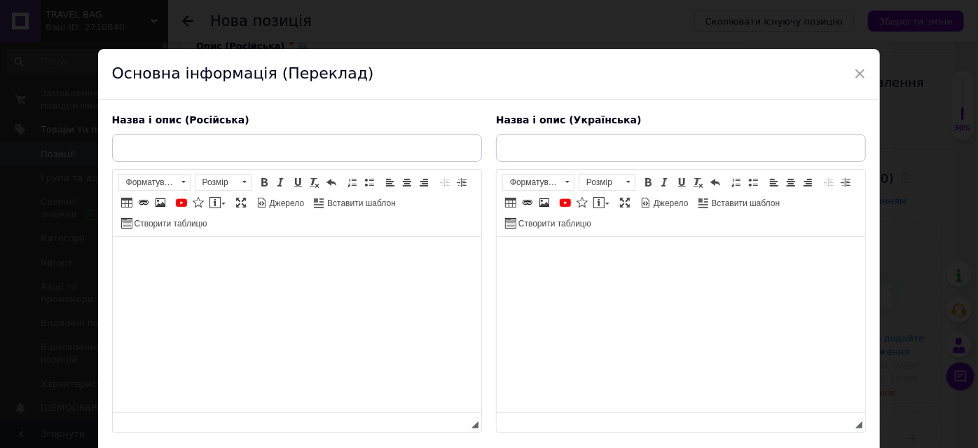
scroll to position [0, 0]
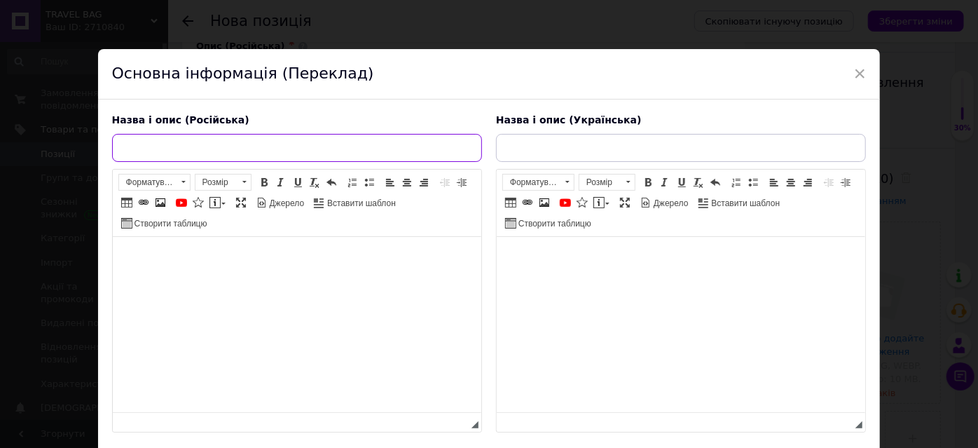
click at [422, 149] on input "text" at bounding box center [297, 148] width 370 height 28
paste input "Зонт FREI REGEN женский полуавтомат на 9 спиц сатин принт"
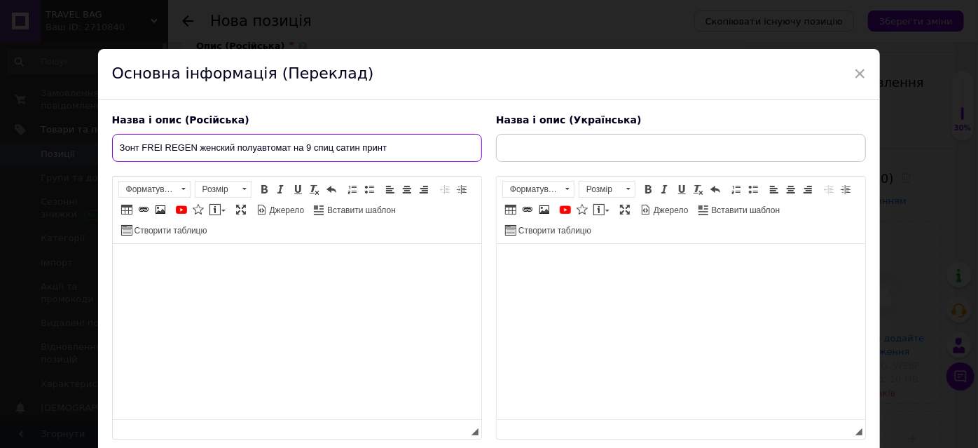
type input "Зонт FREI REGEN женский полуавтомат на 9 спиц сатин принт"
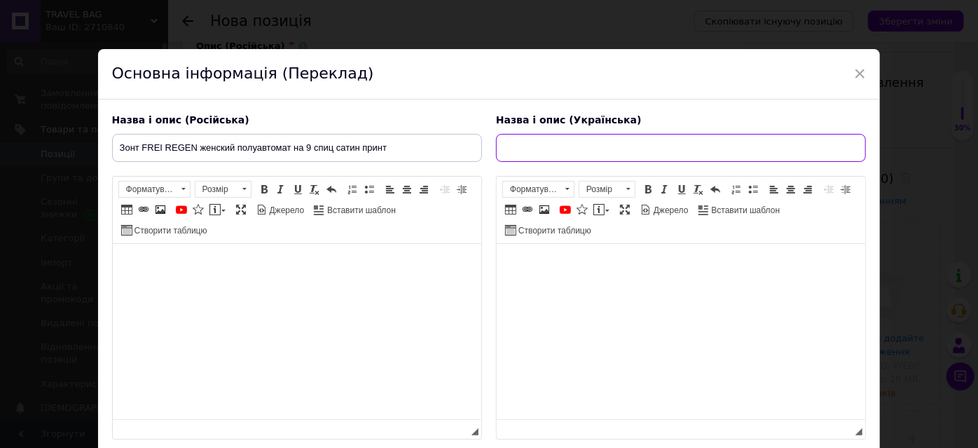
click at [523, 153] on input "text" at bounding box center [681, 148] width 370 height 28
paste input "[PERSON_NAME] REGEN жіноча напівавтомат на 9 спиць сатин принт"
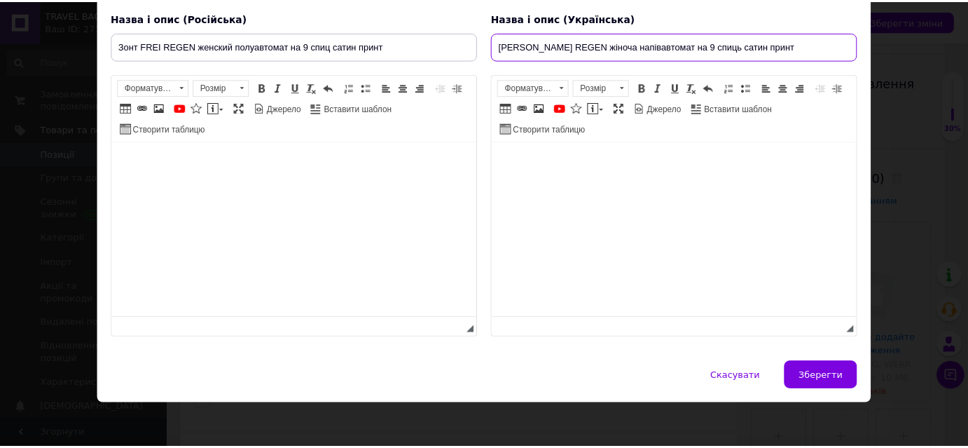
scroll to position [104, 0]
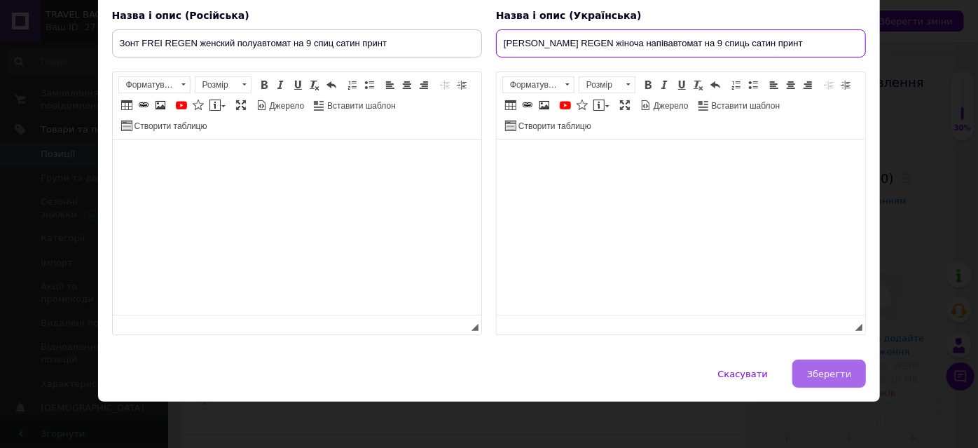
type input "[PERSON_NAME] REGEN жіноча напівавтомат на 9 спиць сатин принт"
click at [833, 378] on button "Зберегти" at bounding box center [830, 373] width 74 height 28
type input "Зонт FREI REGEN женский полуавтомат на 9 спиц сатин принт"
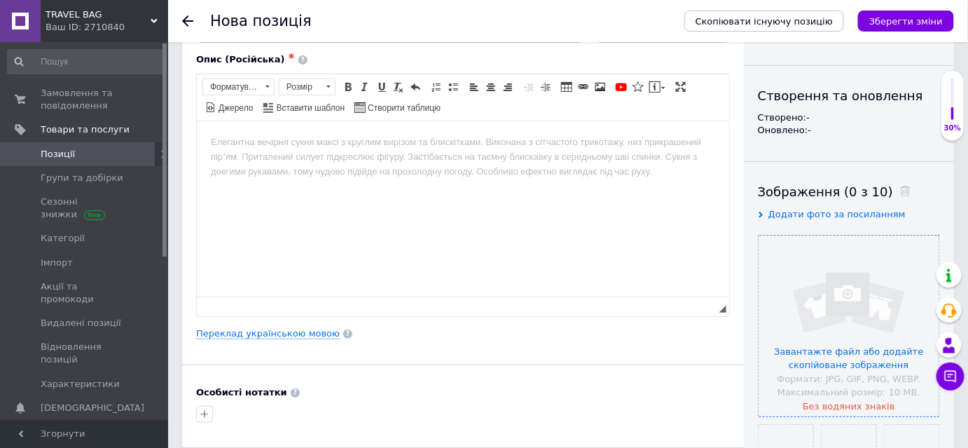
scroll to position [127, 0]
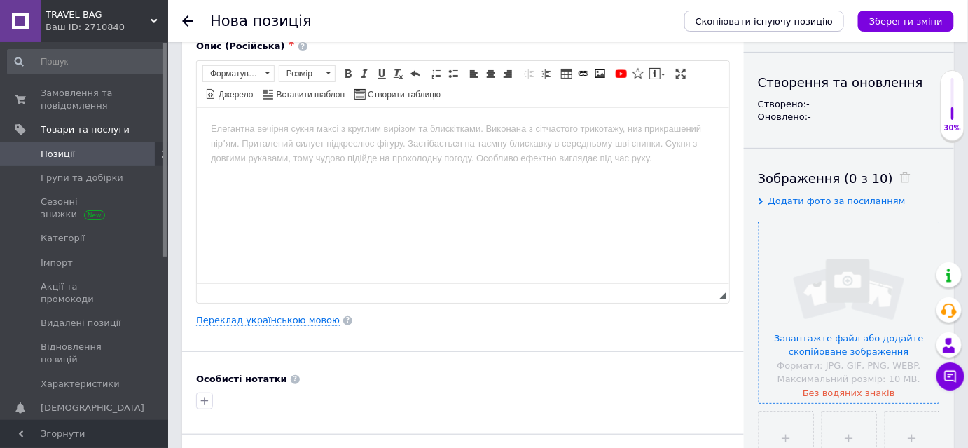
click at [852, 296] on input "file" at bounding box center [849, 312] width 181 height 181
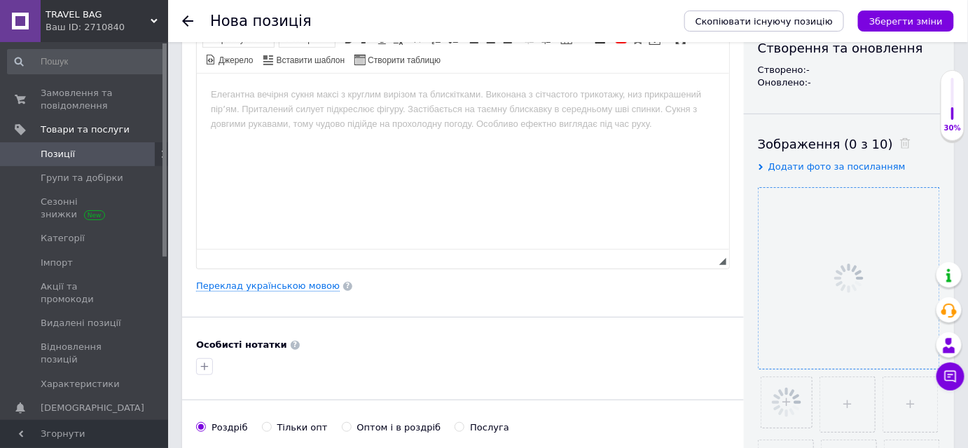
scroll to position [191, 0]
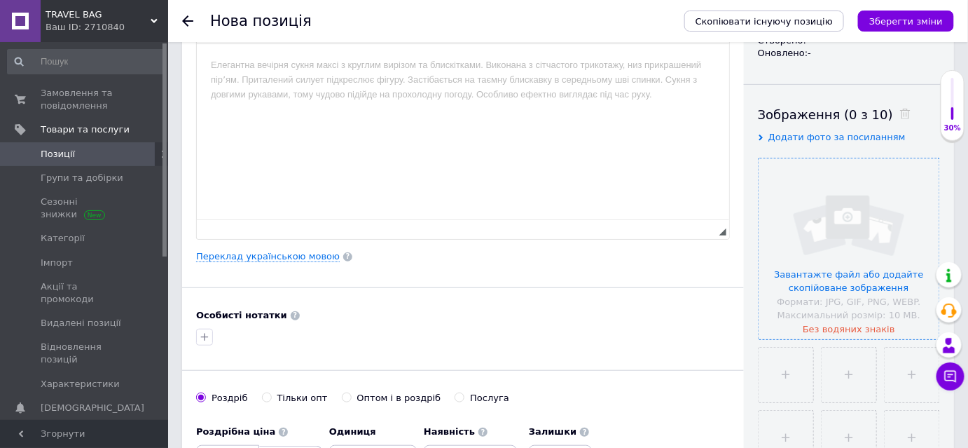
click at [848, 214] on input "file" at bounding box center [849, 248] width 181 height 181
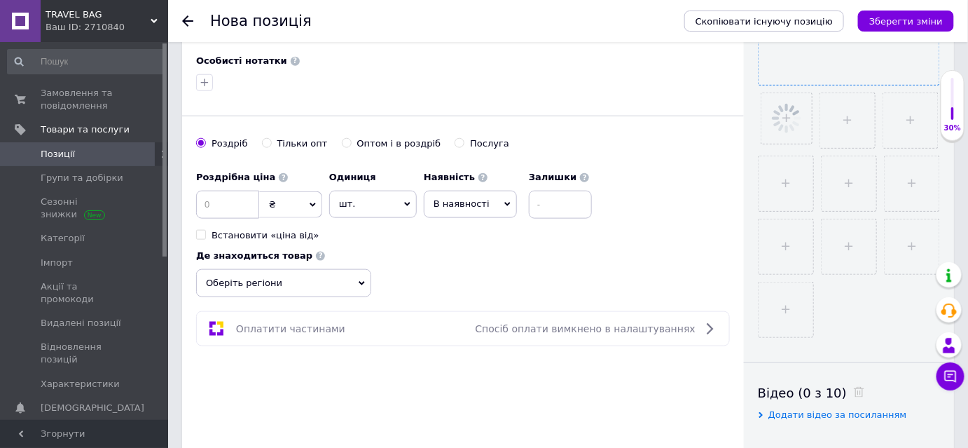
scroll to position [446, 0]
click at [207, 199] on input at bounding box center [227, 204] width 63 height 28
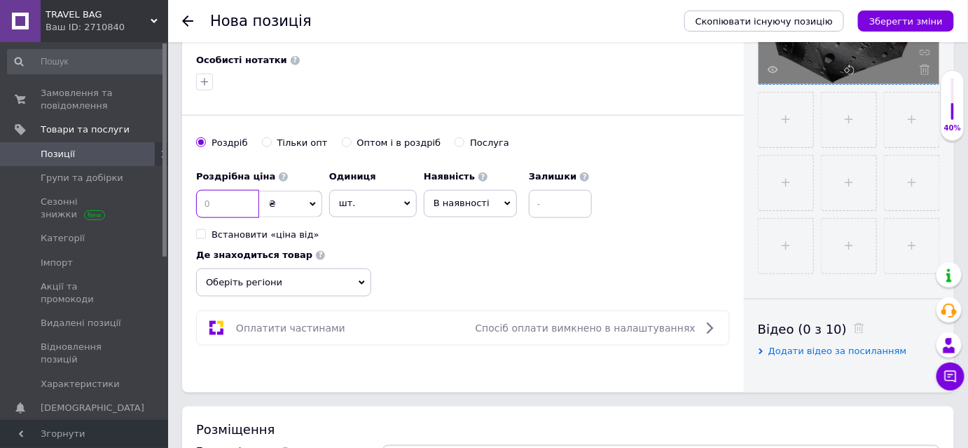
click at [212, 203] on input at bounding box center [227, 204] width 63 height 28
type input "550"
click at [553, 207] on input at bounding box center [560, 204] width 63 height 28
type input "1"
click at [505, 200] on icon at bounding box center [508, 203] width 6 height 6
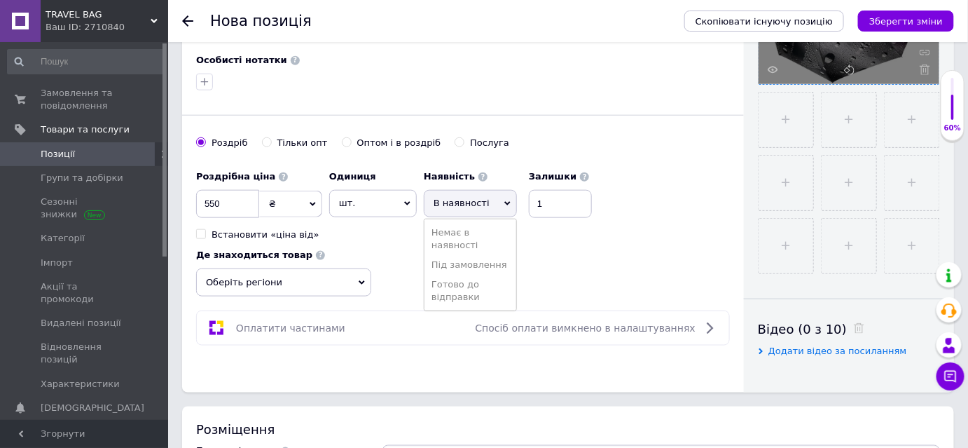
click at [474, 287] on li "Готово до відправки" at bounding box center [471, 291] width 92 height 32
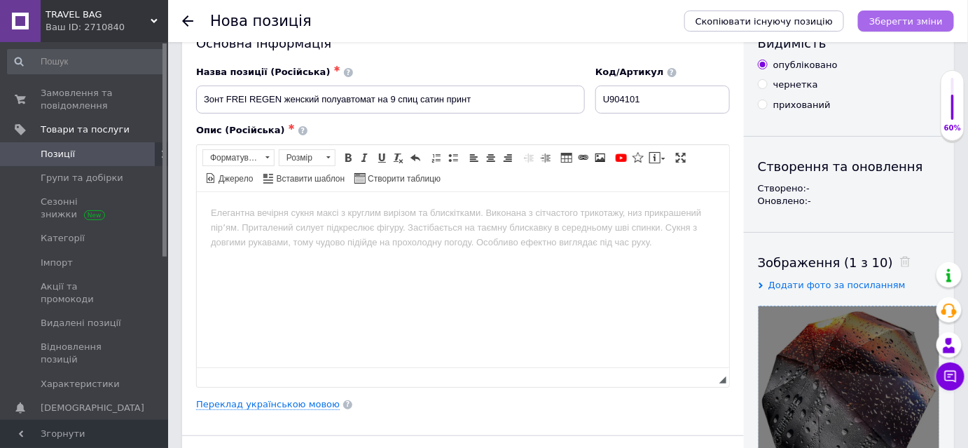
scroll to position [63, 0]
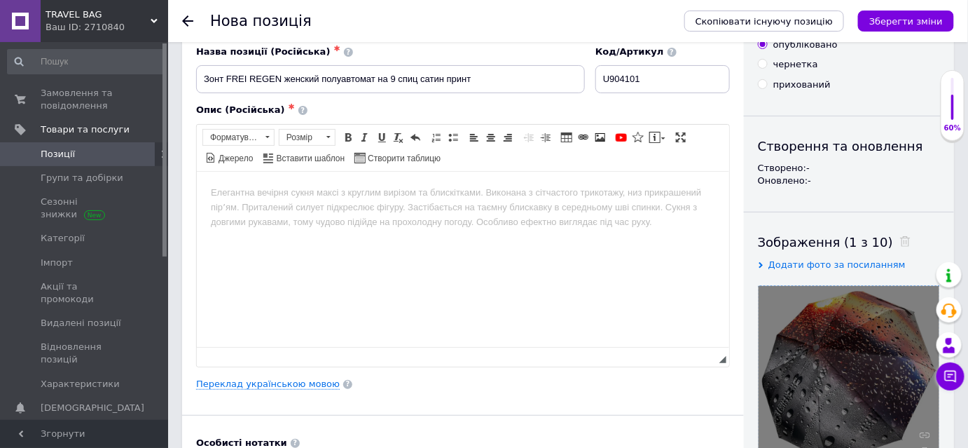
drag, startPoint x: 922, startPoint y: 16, endPoint x: 914, endPoint y: 42, distance: 26.9
click at [922, 17] on icon "Зберегти зміни" at bounding box center [907, 21] width 74 height 11
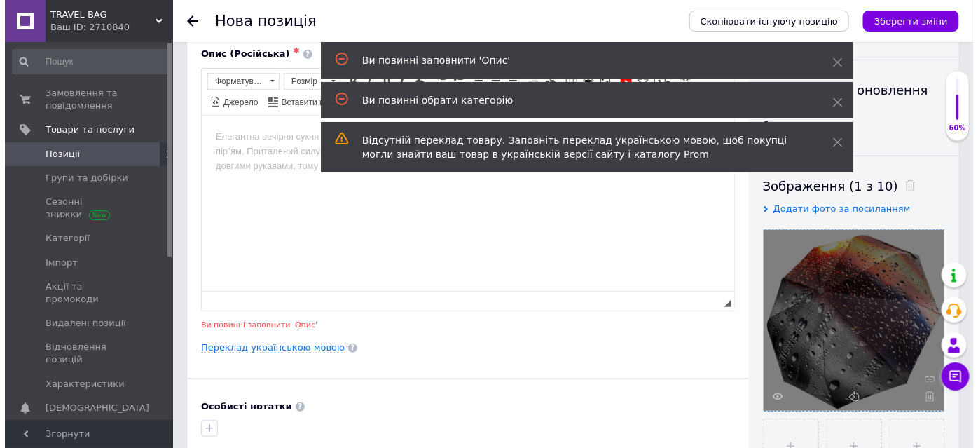
scroll to position [90, 0]
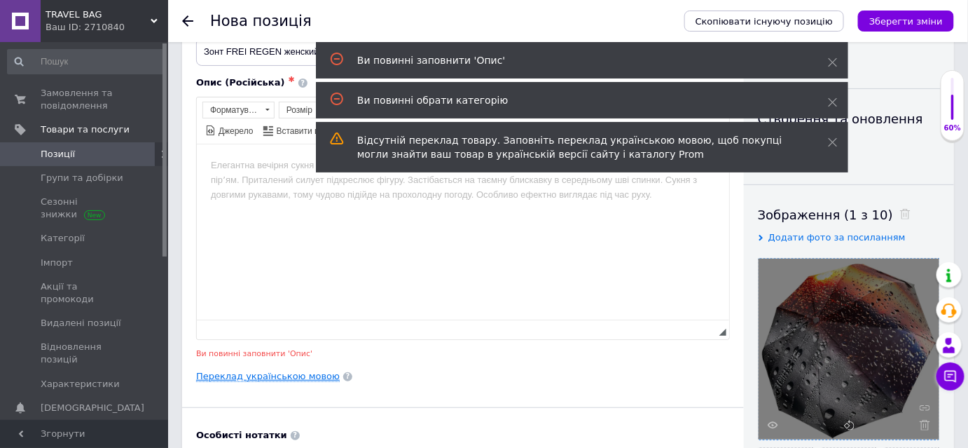
click at [237, 376] on link "Переклад українською мовою" at bounding box center [268, 376] width 144 height 11
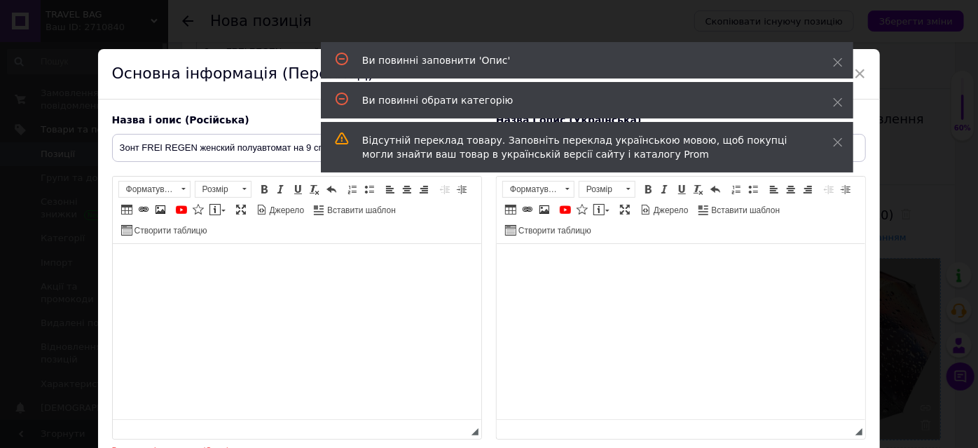
scroll to position [0, 0]
click at [207, 143] on input "Зонт FREI REGEN женский полуавтомат на 9 спиц сатин принт" at bounding box center [297, 148] width 370 height 28
click at [197, 275] on html at bounding box center [296, 265] width 369 height 43
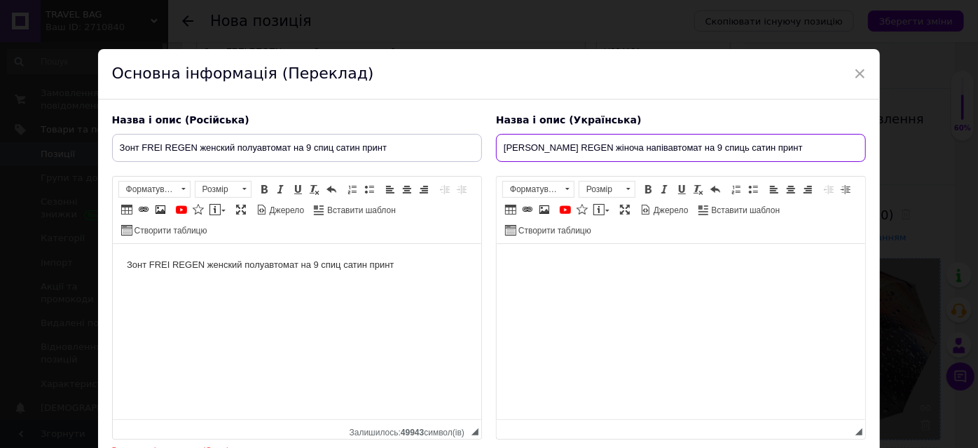
click at [559, 146] on input "[PERSON_NAME] REGEN жіноча напівавтомат на 9 спиць сатин принт" at bounding box center [681, 148] width 370 height 28
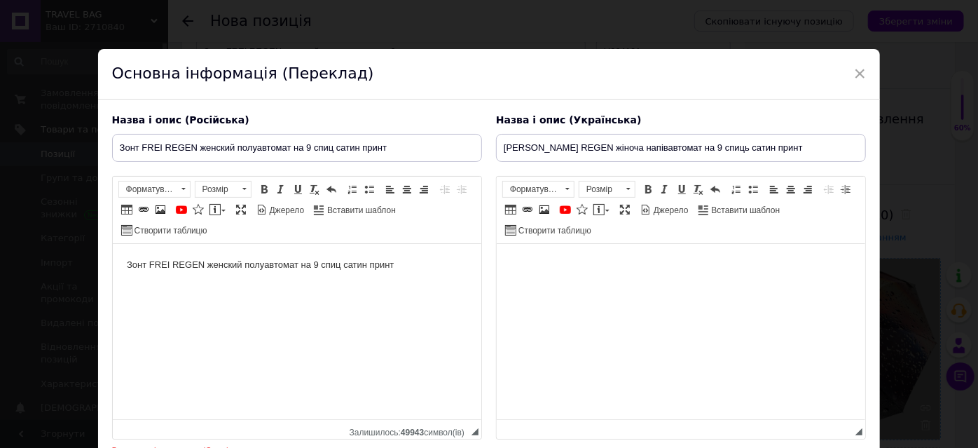
click at [577, 266] on body "Редактор, ED908239-B7B2-4787-B2F0-408E5DFF3992" at bounding box center [680, 265] width 341 height 15
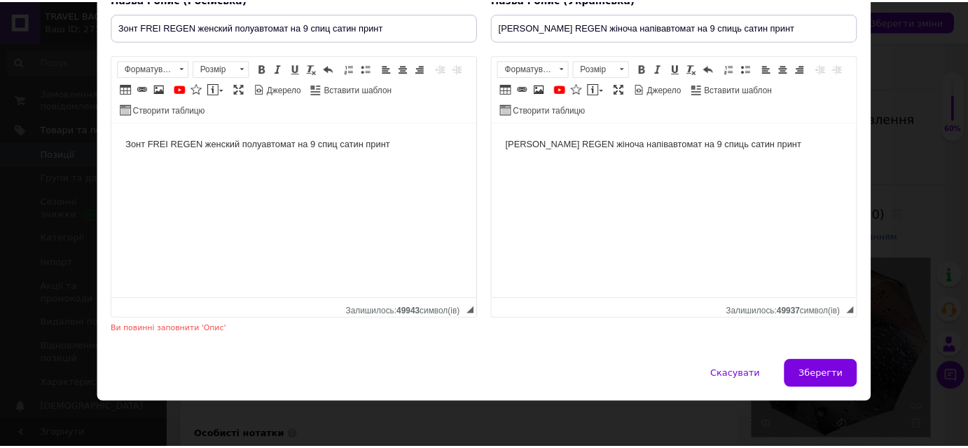
scroll to position [121, 0]
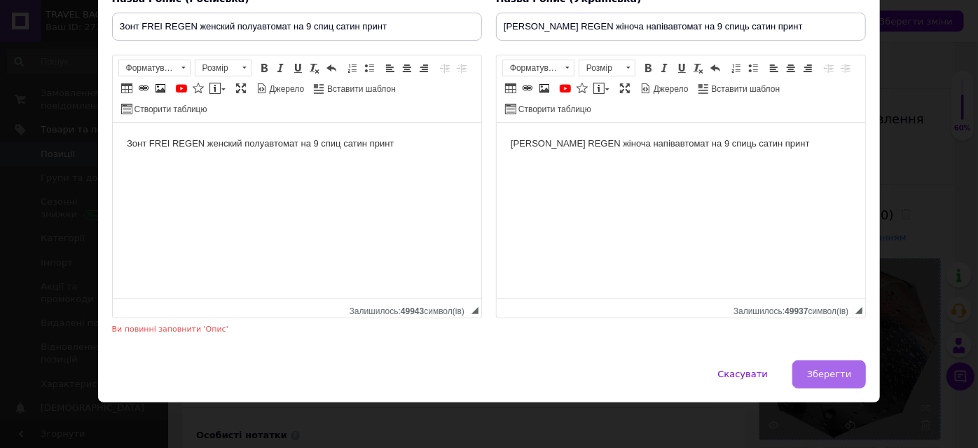
click at [825, 371] on span "Зберегти" at bounding box center [829, 374] width 44 height 11
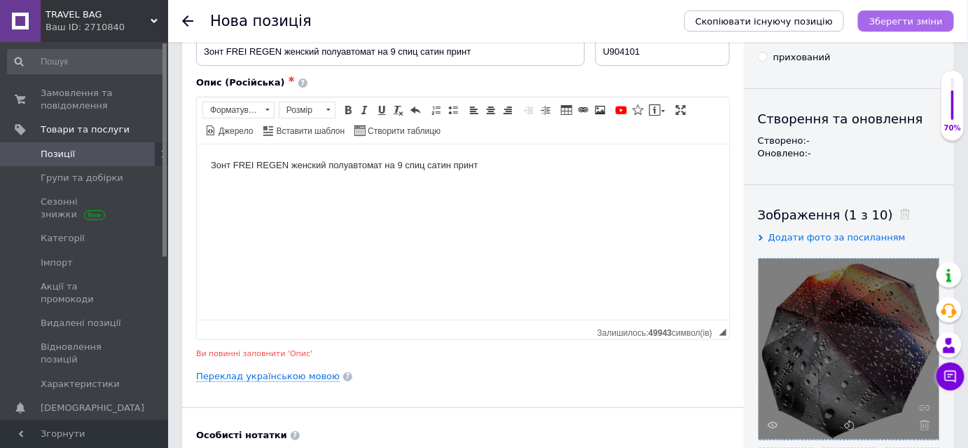
click at [912, 22] on icon "Зберегти зміни" at bounding box center [907, 21] width 74 height 11
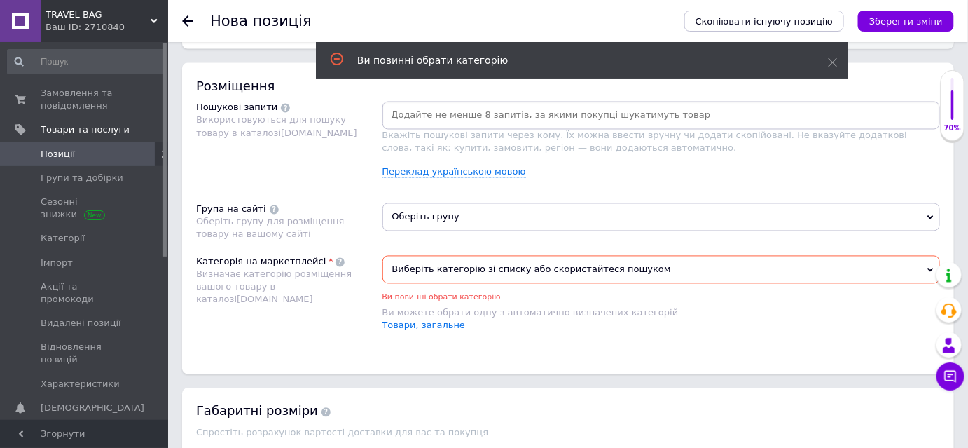
scroll to position [796, 0]
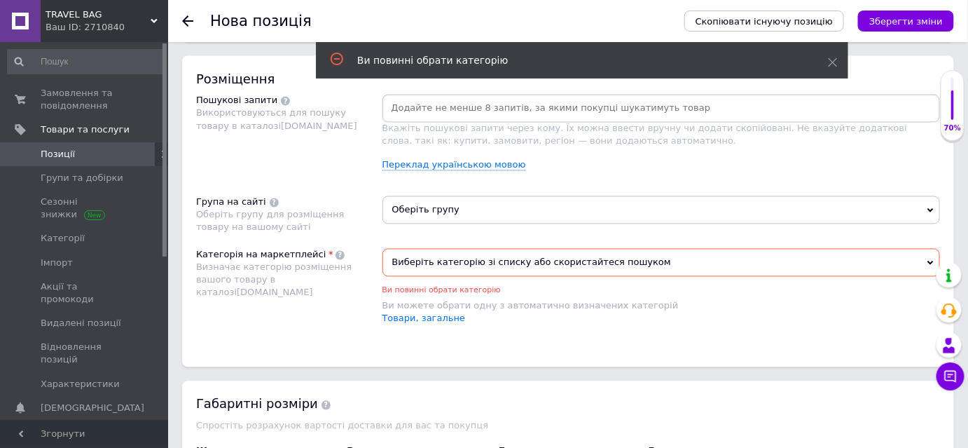
click at [481, 209] on span "Оберіть групу" at bounding box center [662, 210] width 559 height 28
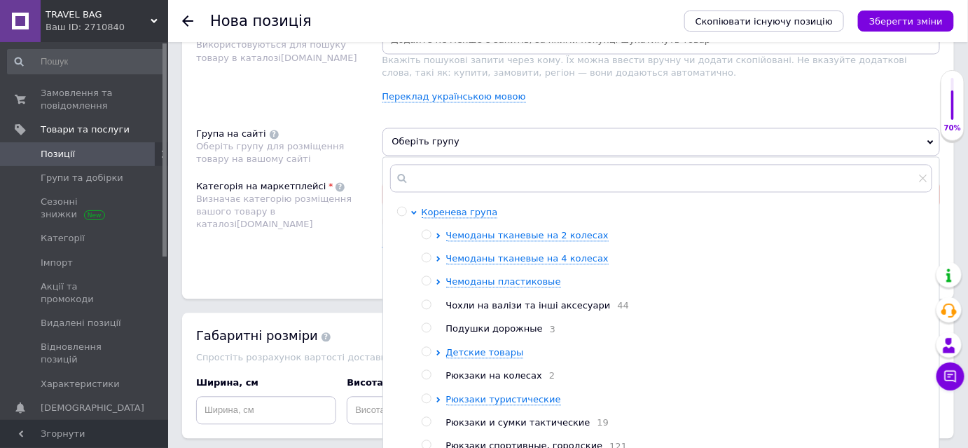
scroll to position [859, 0]
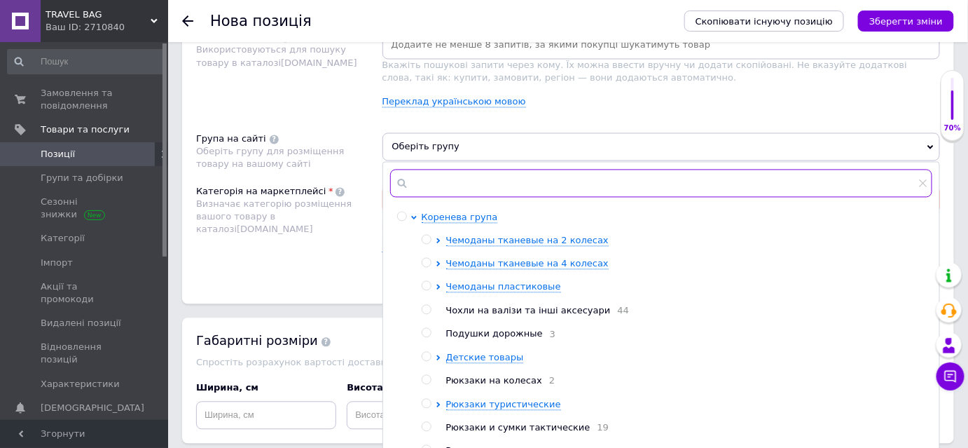
click at [458, 181] on input "text" at bounding box center [661, 184] width 543 height 28
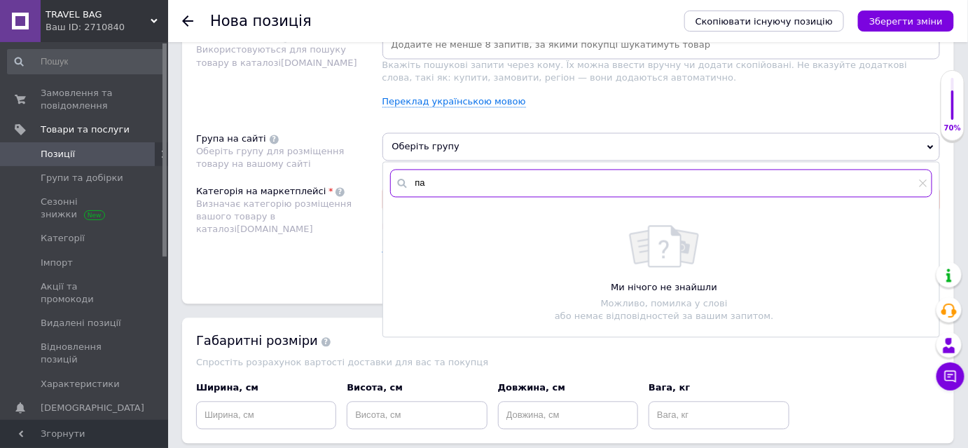
type input "п"
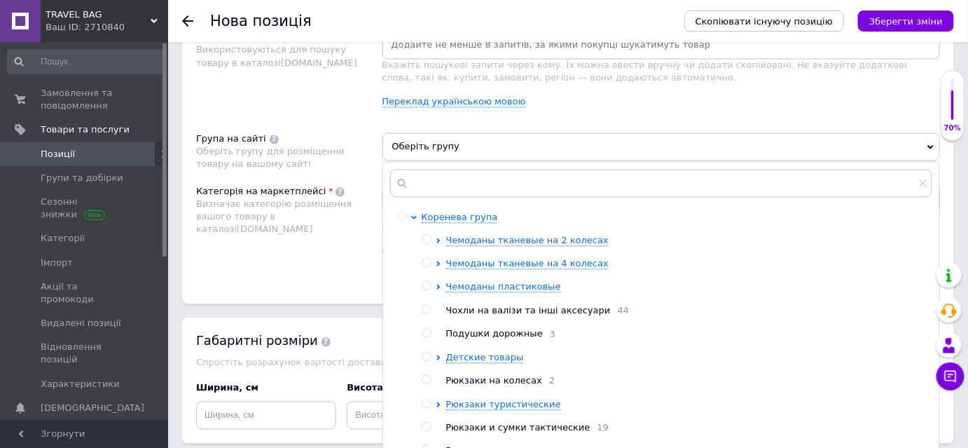
click at [323, 238] on div "Категорія на маркетплейсі Визначає категорію розміщення вашого товару в каталоз…" at bounding box center [289, 231] width 186 height 91
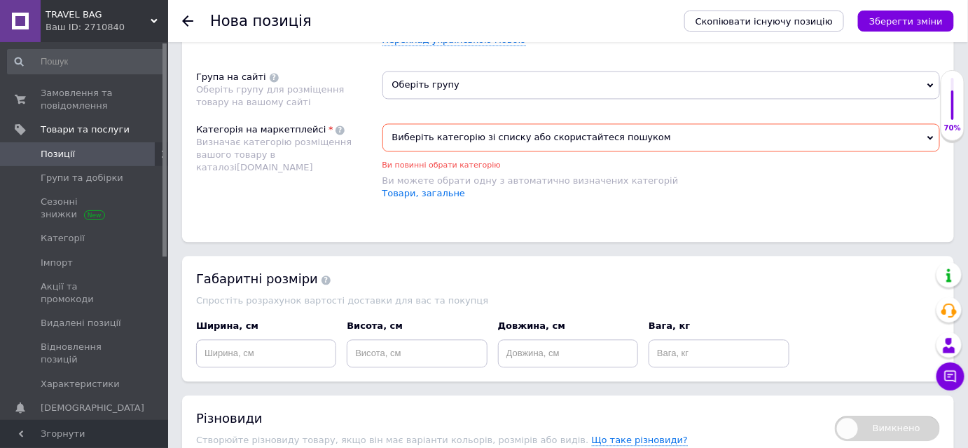
scroll to position [923, 0]
click at [483, 138] on span "Виберіть категорію зі списку або скористайтеся пошуком" at bounding box center [662, 136] width 559 height 28
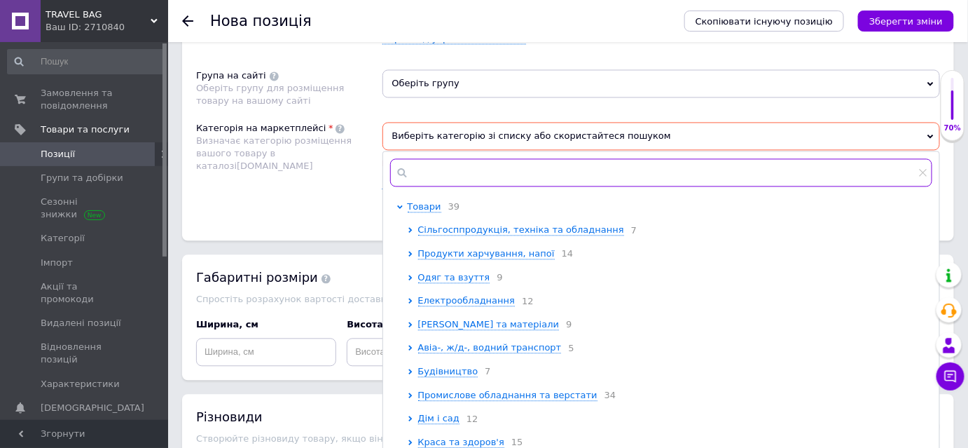
click at [463, 168] on input "text" at bounding box center [661, 172] width 543 height 28
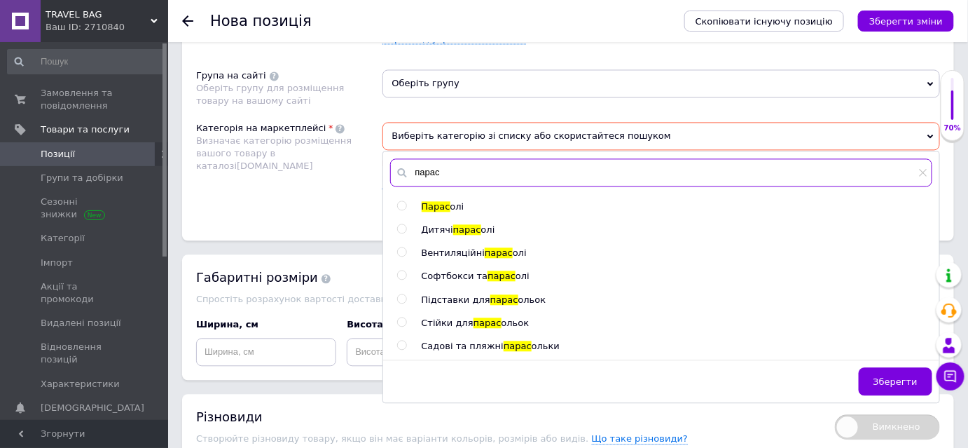
type input "парас"
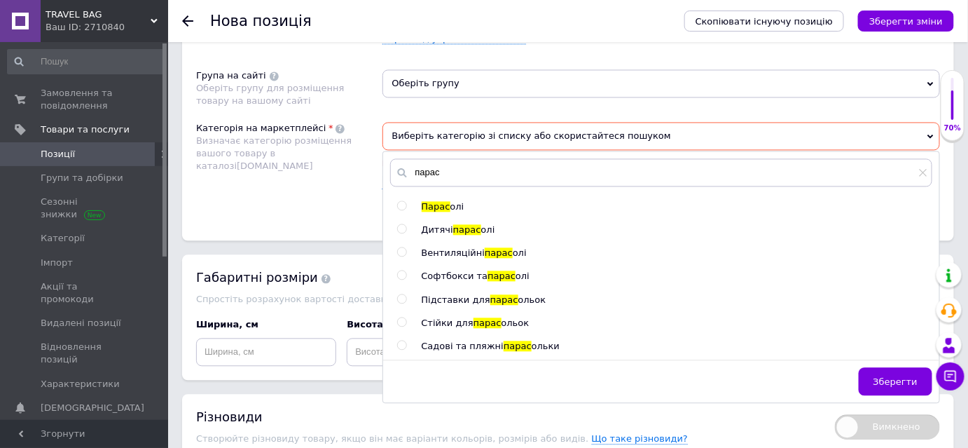
click at [400, 201] on input "radio" at bounding box center [401, 205] width 9 height 9
radio input "true"
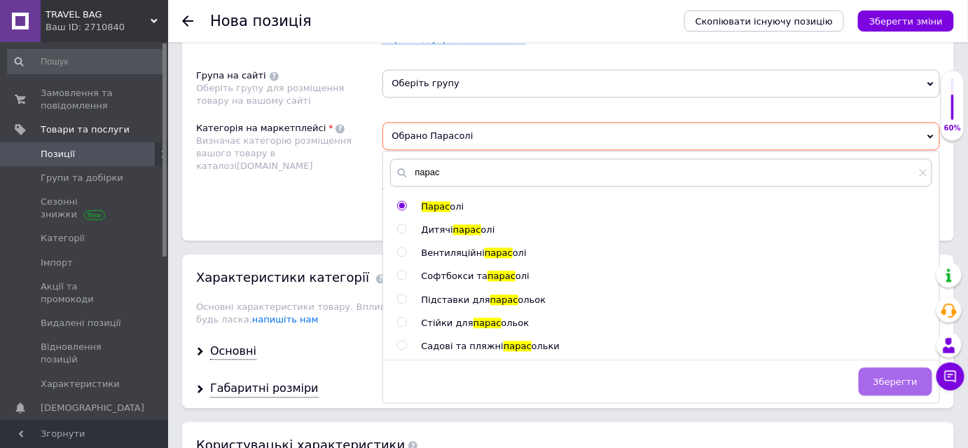
click at [895, 376] on span "Зберегти" at bounding box center [896, 381] width 44 height 11
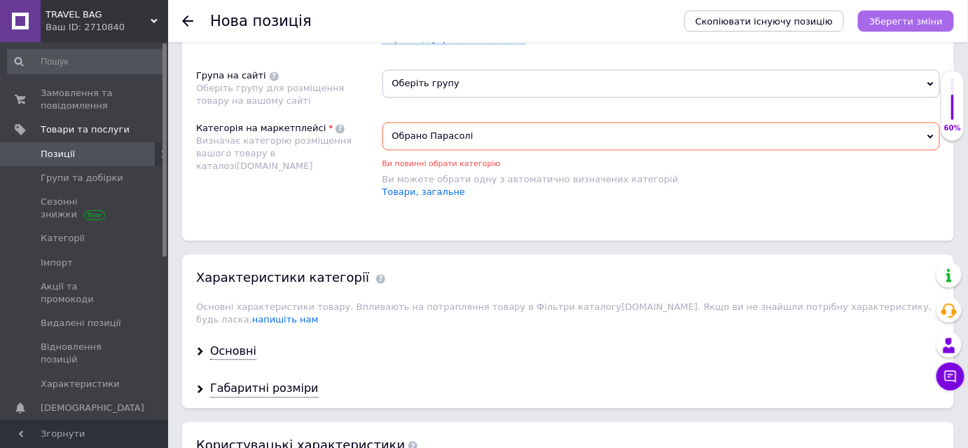
click at [911, 13] on button "Зберегти зміни" at bounding box center [906, 21] width 96 height 21
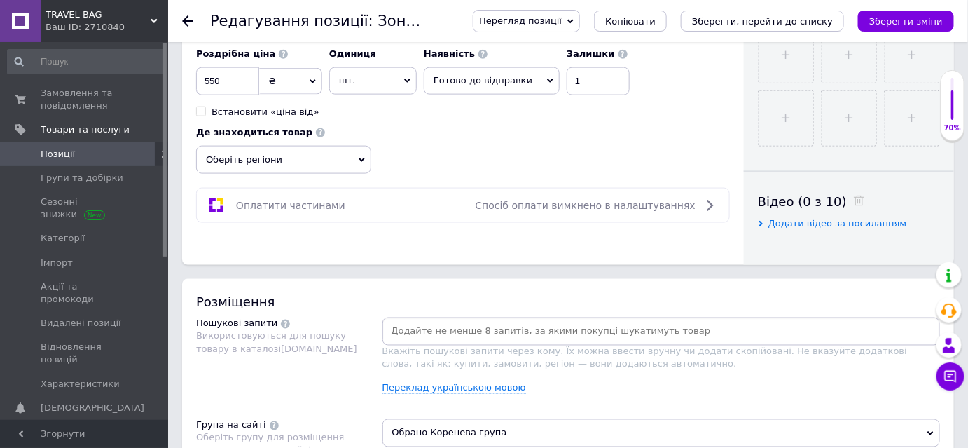
scroll to position [573, 0]
click at [356, 156] on span "Оберіть регіони" at bounding box center [283, 160] width 175 height 28
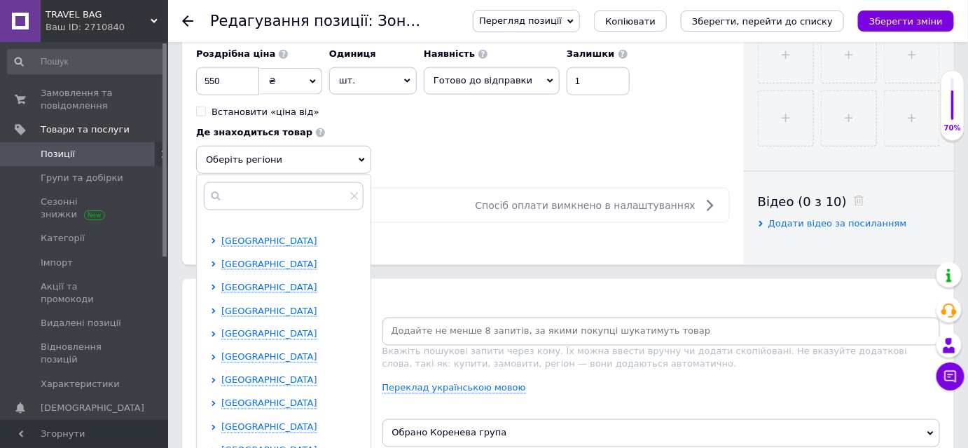
scroll to position [63, 0]
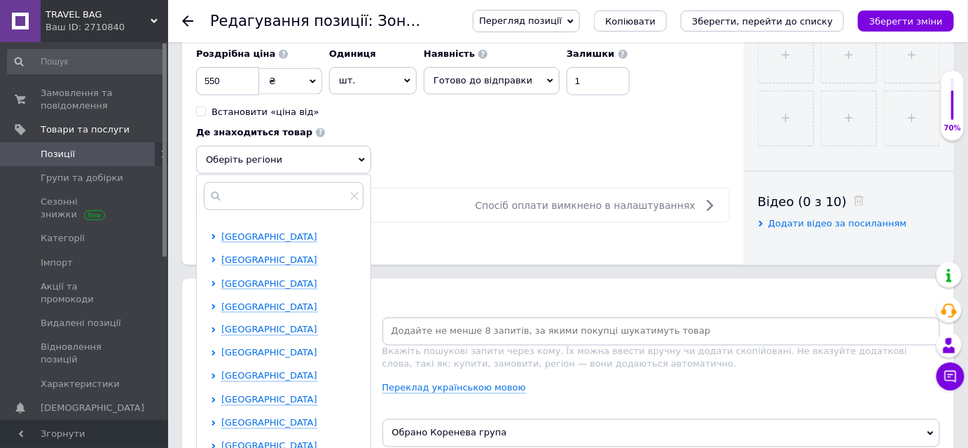
click at [247, 350] on span "[GEOGRAPHIC_DATA]" at bounding box center [269, 353] width 96 height 11
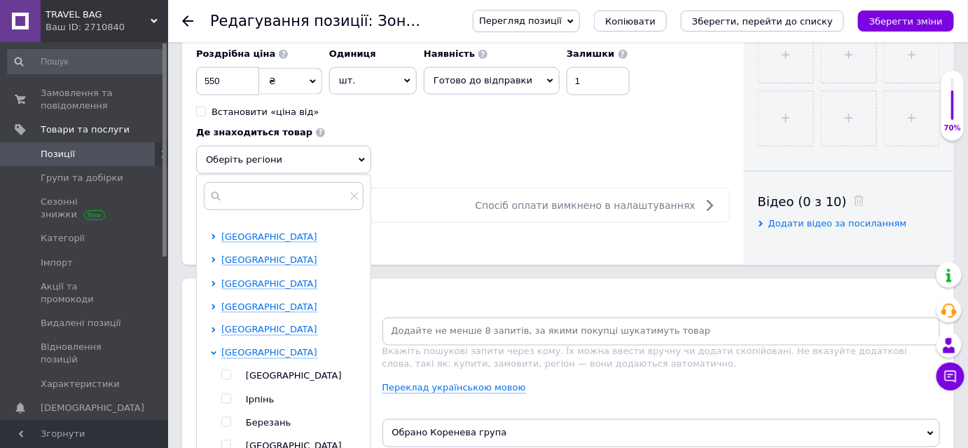
click at [221, 371] on input "checkbox" at bounding box center [225, 375] width 9 height 9
checkbox input "true"
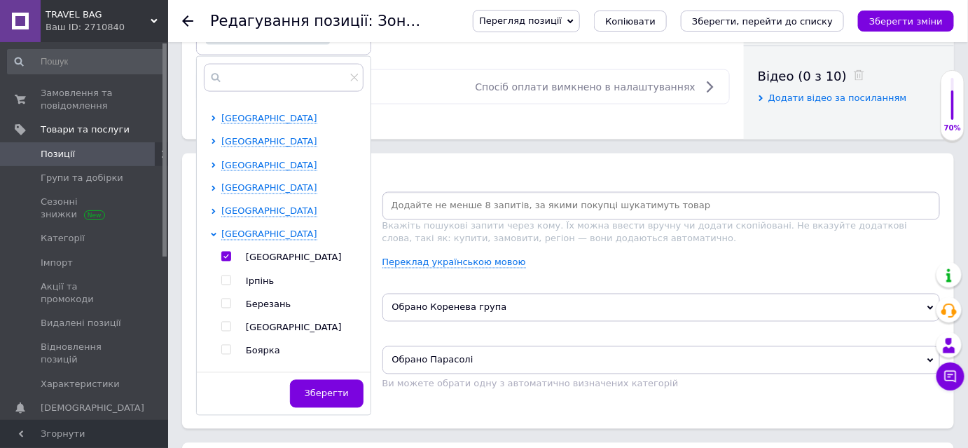
scroll to position [701, 0]
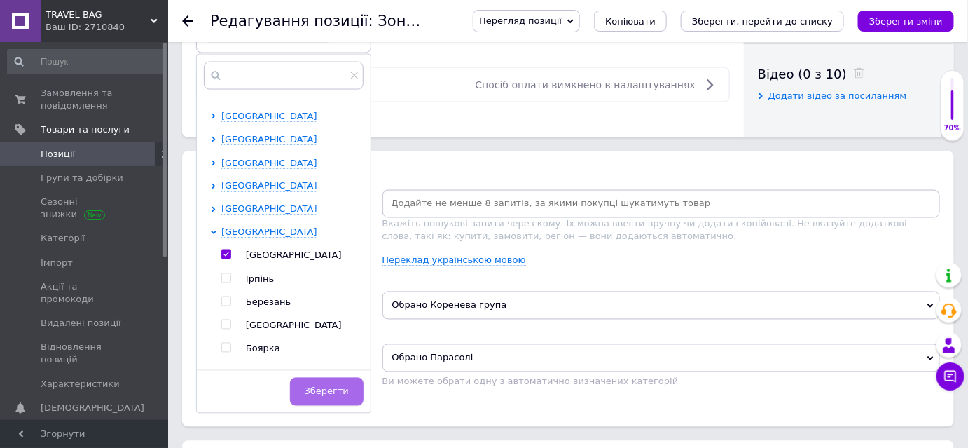
click at [329, 381] on button "Зберегти" at bounding box center [327, 392] width 74 height 28
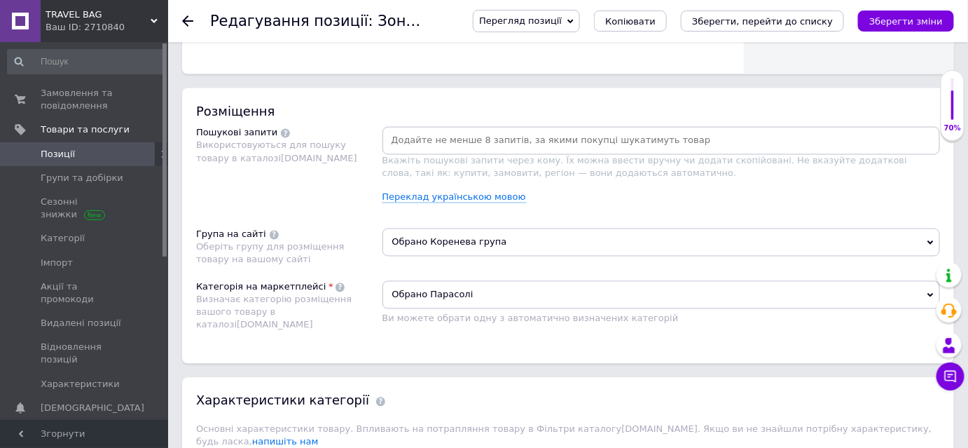
scroll to position [828, 0]
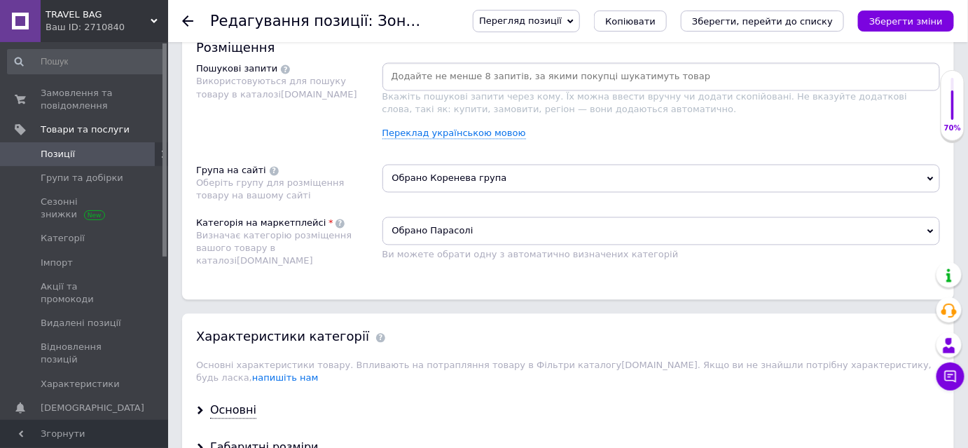
click at [536, 179] on span "Обрано Коренева група" at bounding box center [662, 179] width 559 height 28
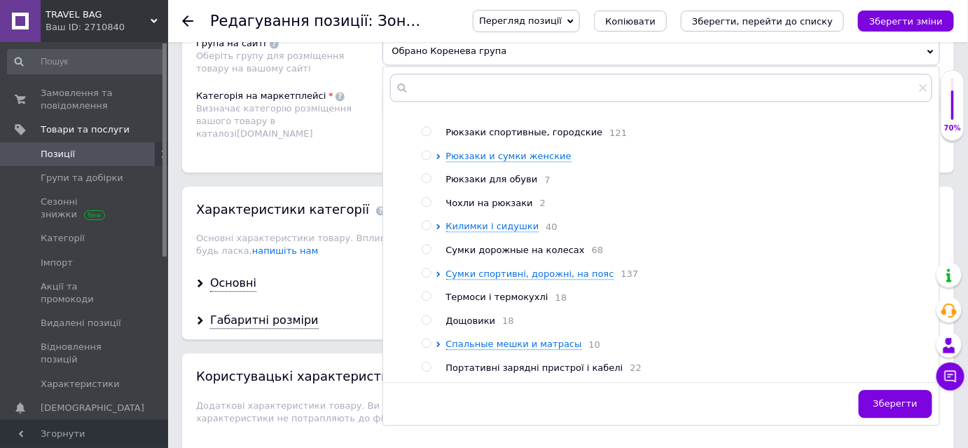
scroll to position [241, 0]
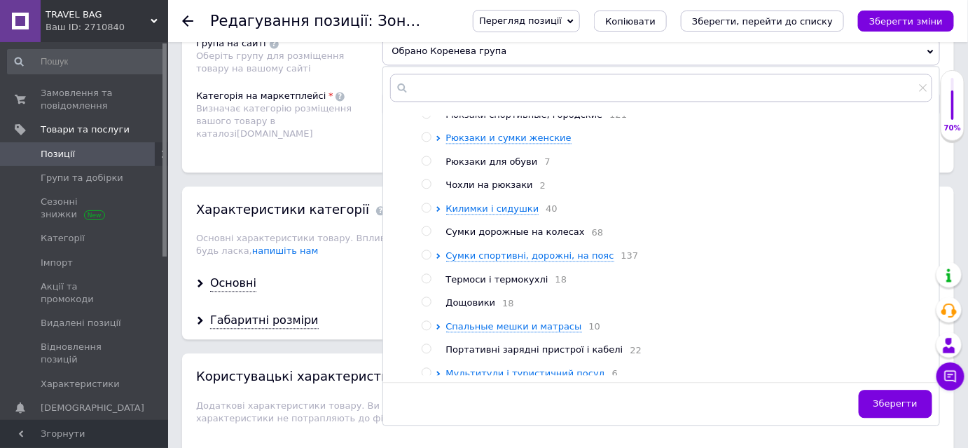
click at [287, 139] on div "Категорія на маркетплейсі Визначає категорію розміщення вашого товару в каталоз…" at bounding box center [289, 117] width 186 height 55
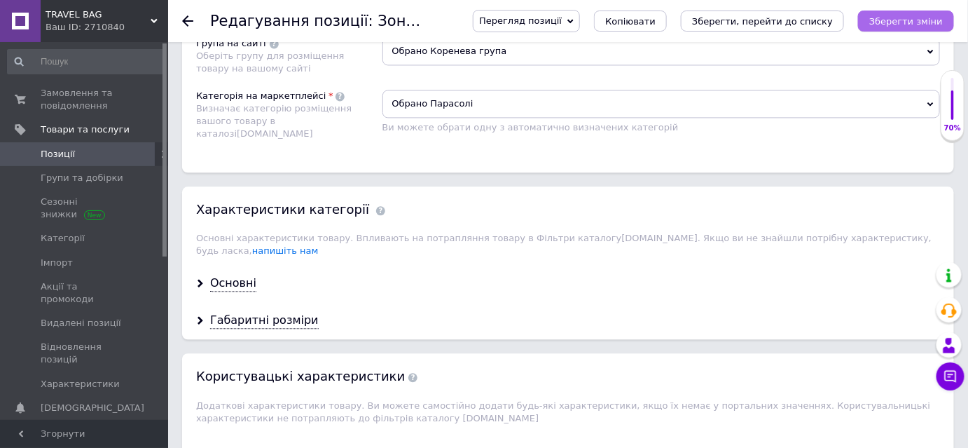
click at [894, 23] on icon "Зберегти зміни" at bounding box center [907, 21] width 74 height 11
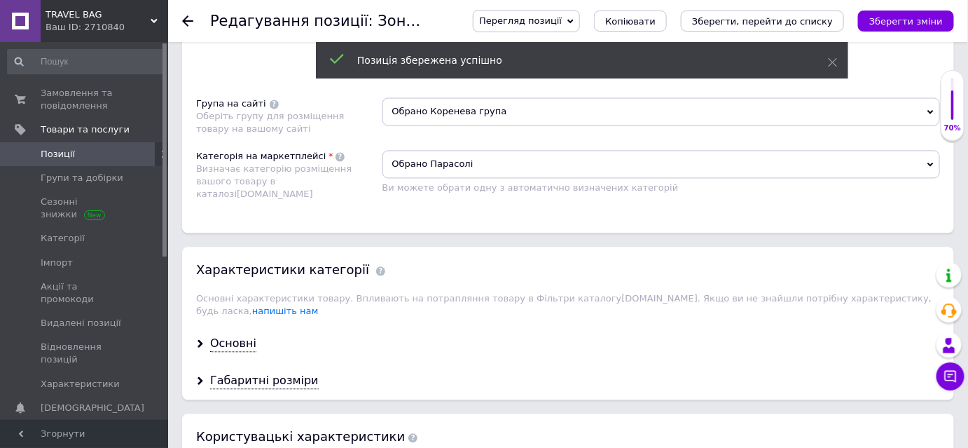
scroll to position [828, 0]
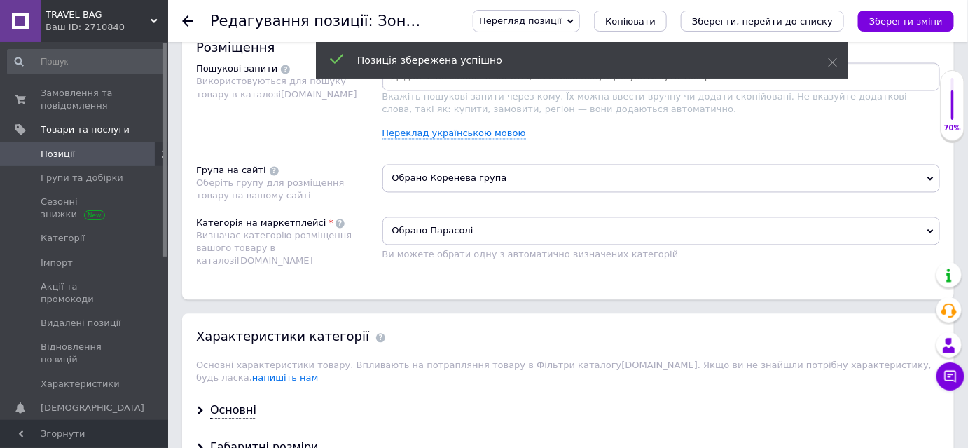
click at [496, 177] on span "Обрано Коренева група" at bounding box center [662, 179] width 559 height 28
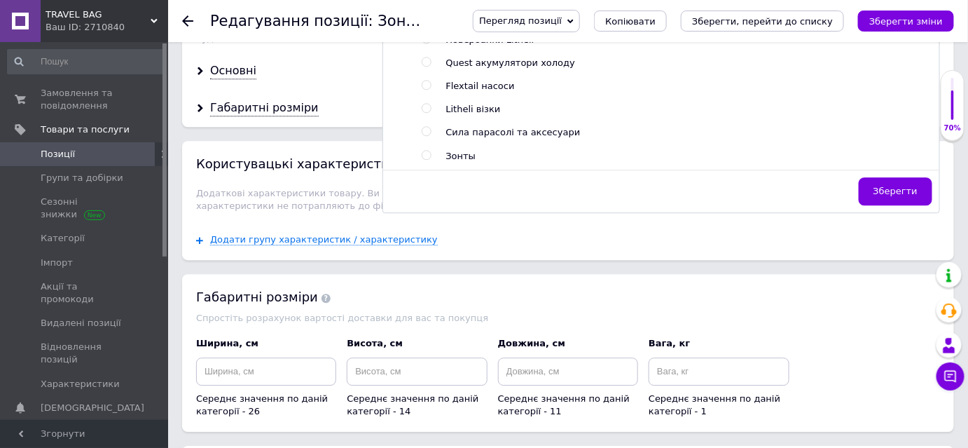
scroll to position [1083, 0]
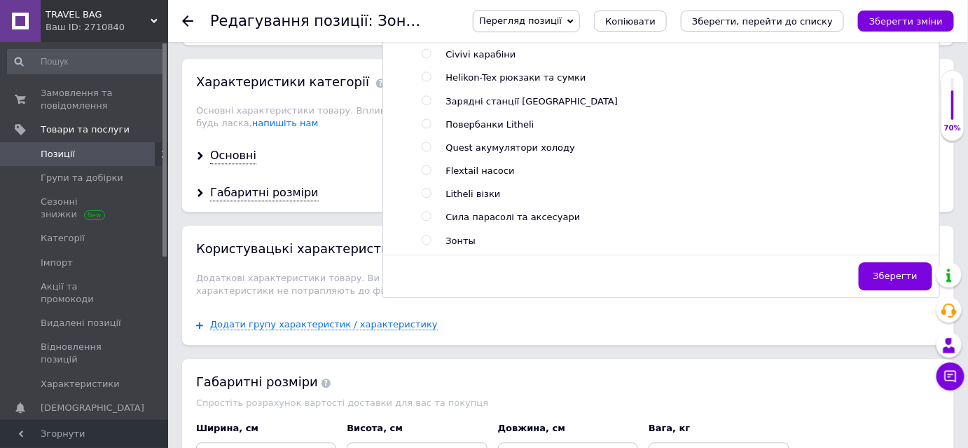
click at [425, 236] on input "radio" at bounding box center [426, 239] width 9 height 9
radio input "true"
radio input "false"
click at [886, 272] on span "Зберегти" at bounding box center [896, 275] width 44 height 11
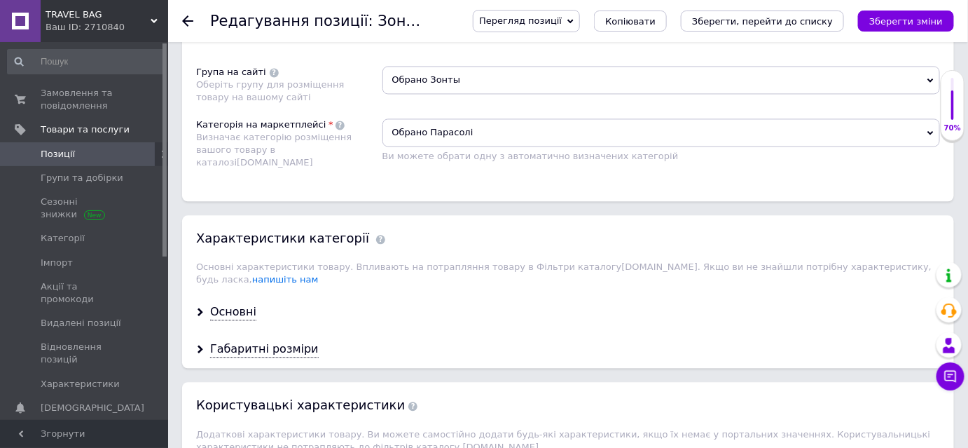
scroll to position [955, 0]
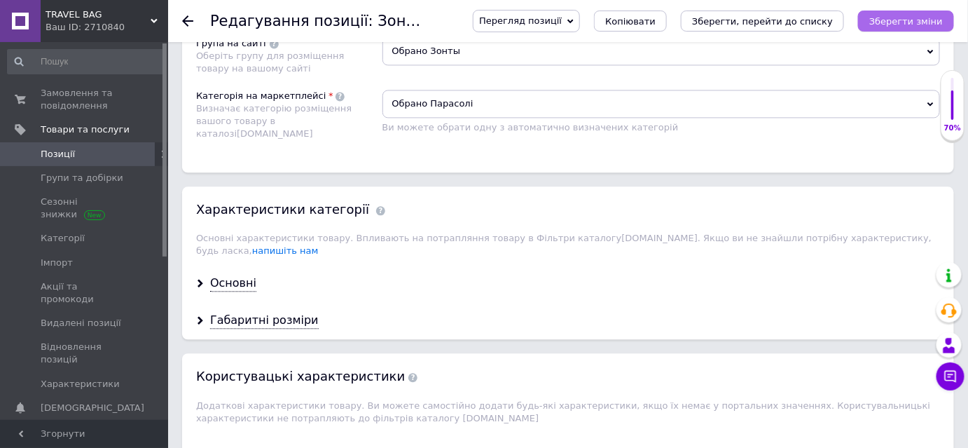
click at [900, 21] on icon "Зберегти зміни" at bounding box center [907, 21] width 74 height 11
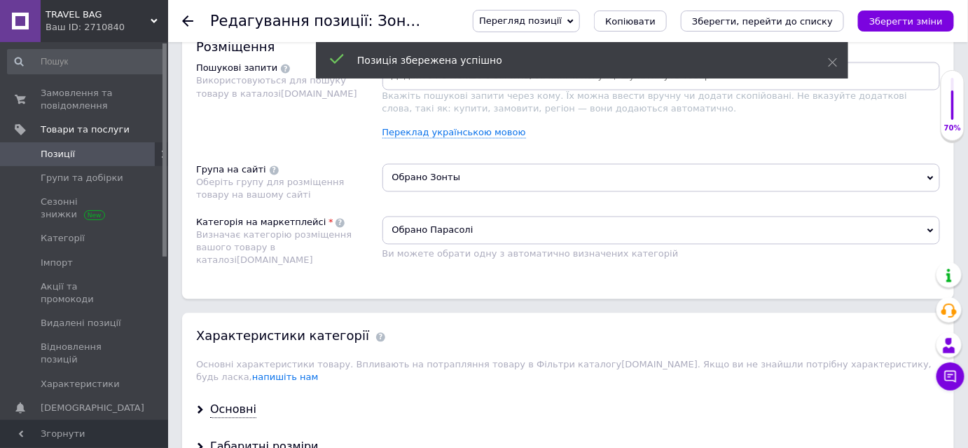
scroll to position [828, 0]
